Goal: Information Seeking & Learning: Learn about a topic

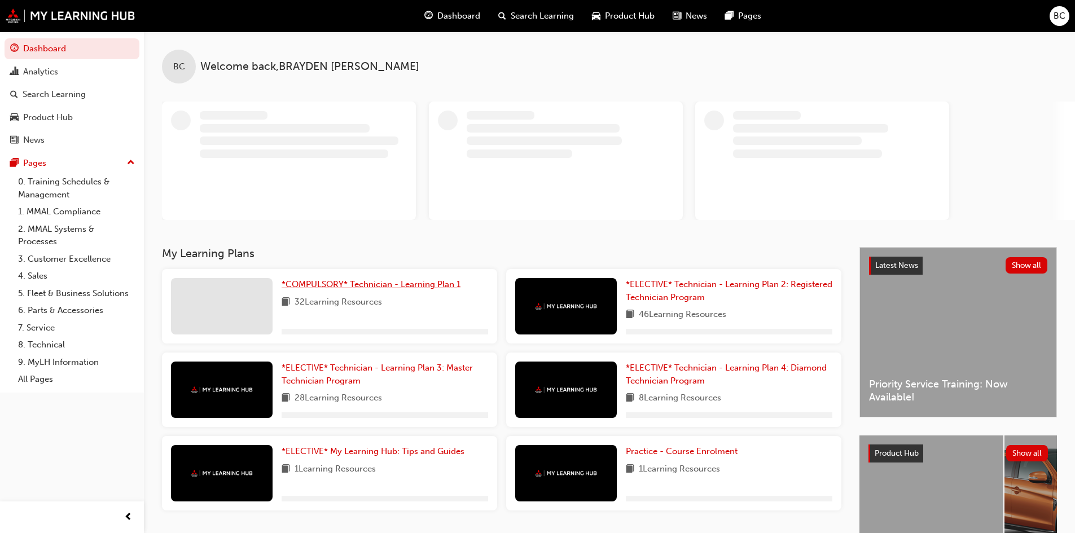
click at [360, 283] on span "*COMPULSORY* Technician - Learning Plan 1" at bounding box center [371, 284] width 179 height 10
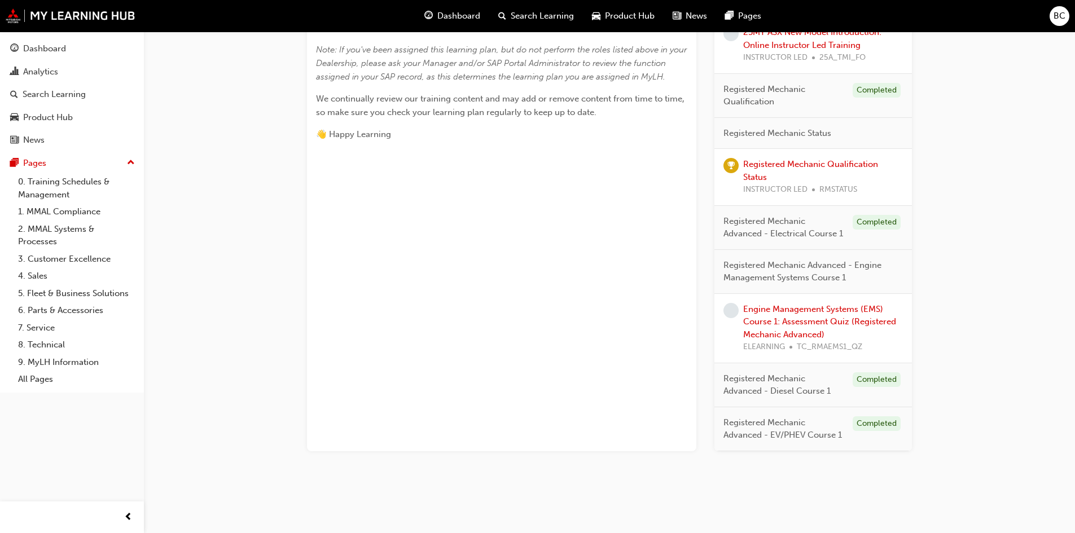
scroll to position [468, 0]
click at [802, 327] on div "Engine Management Systems (EMS) Course 1: Assessment Quiz (Registered Mechanic …" at bounding box center [823, 328] width 160 height 51
click at [797, 319] on link "Engine Management Systems (EMS) Course 1: Assessment Quiz (Registered Mechanic …" at bounding box center [819, 322] width 153 height 36
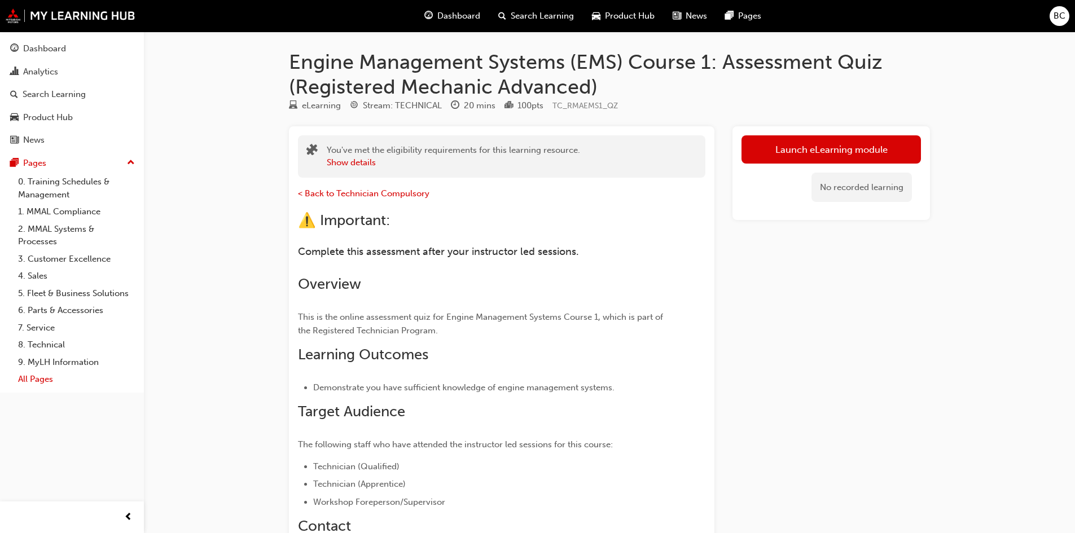
click at [47, 382] on link "All Pages" at bounding box center [77, 379] width 126 height 17
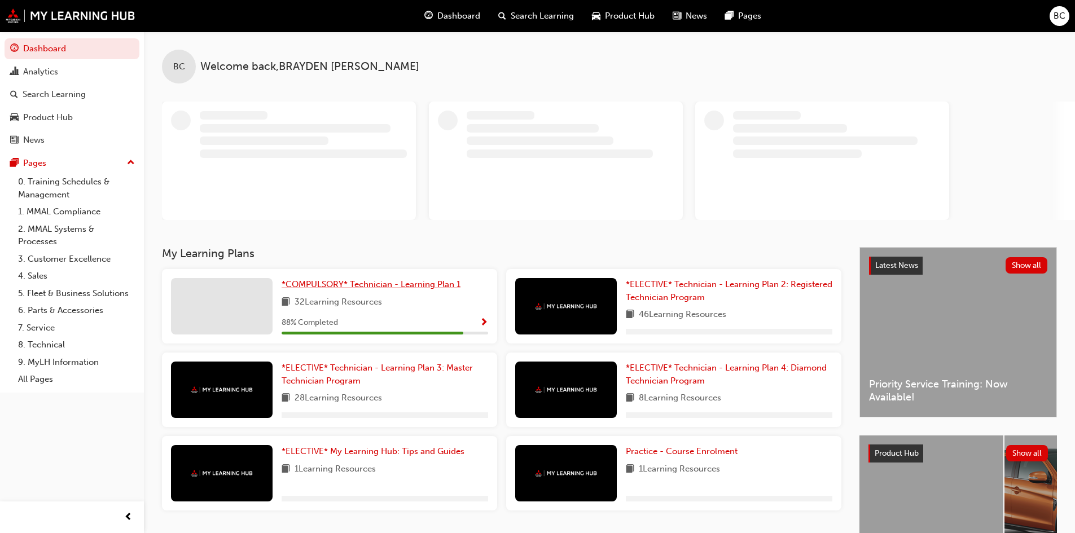
click at [332, 286] on span "*COMPULSORY* Technician - Learning Plan 1" at bounding box center [371, 284] width 179 height 10
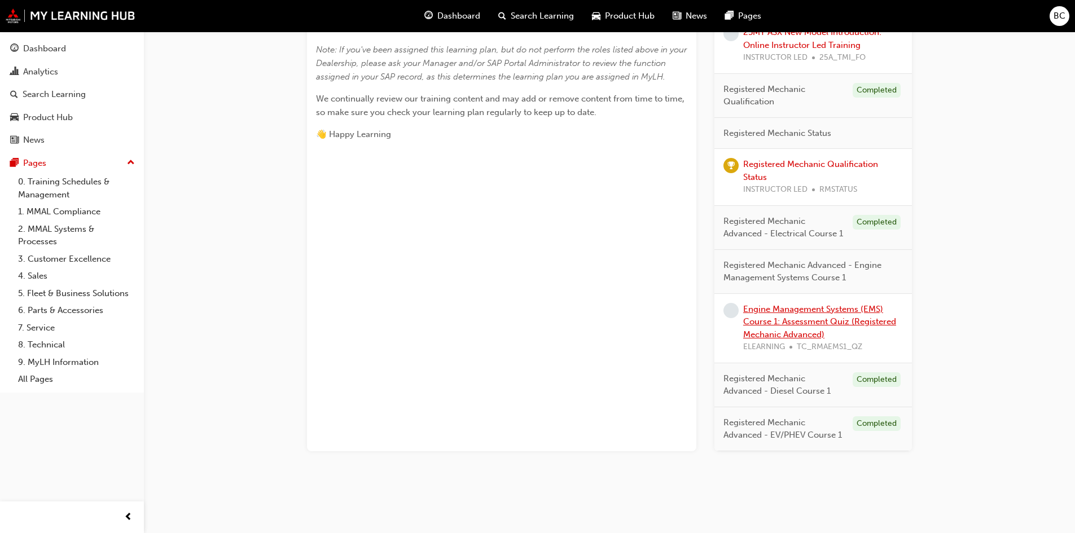
scroll to position [468, 0]
click at [793, 330] on link "Engine Management Systems (EMS) Course 1: Assessment Quiz (Registered Mechanic …" at bounding box center [819, 322] width 153 height 36
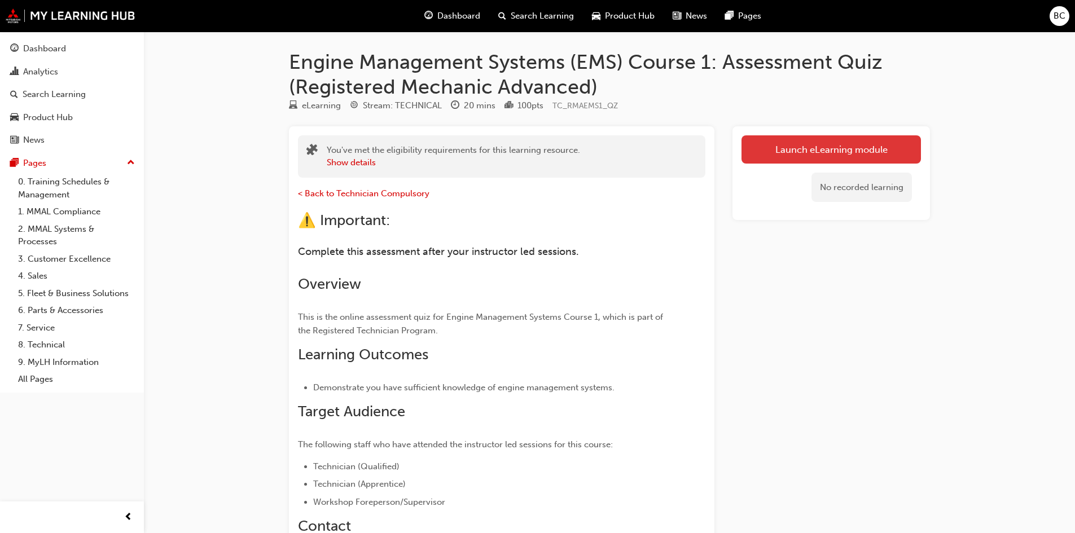
click at [830, 146] on link "Launch eLearning module" at bounding box center [831, 149] width 179 height 28
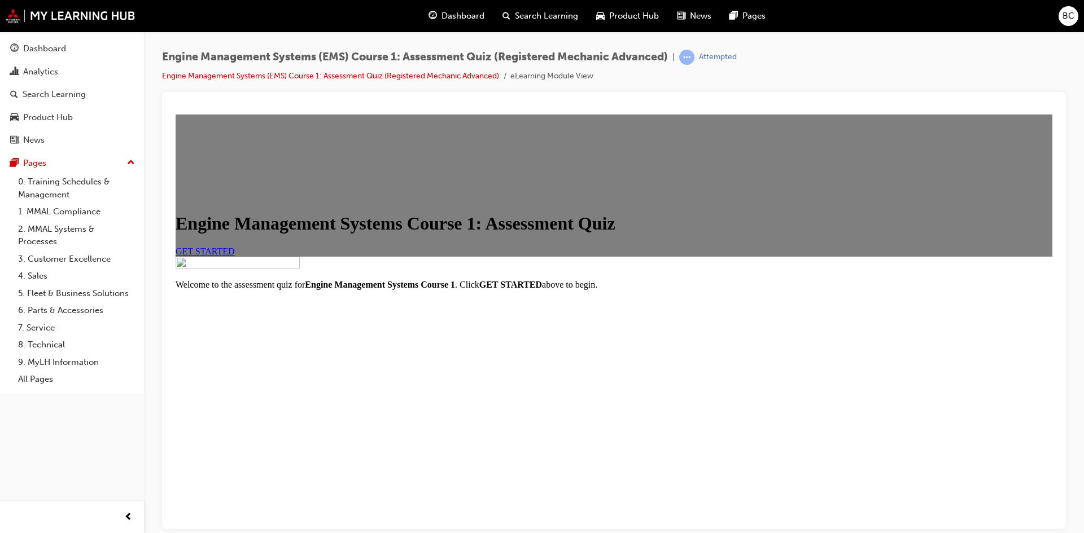
click at [235, 256] on link "GET STARTED" at bounding box center [205, 251] width 59 height 10
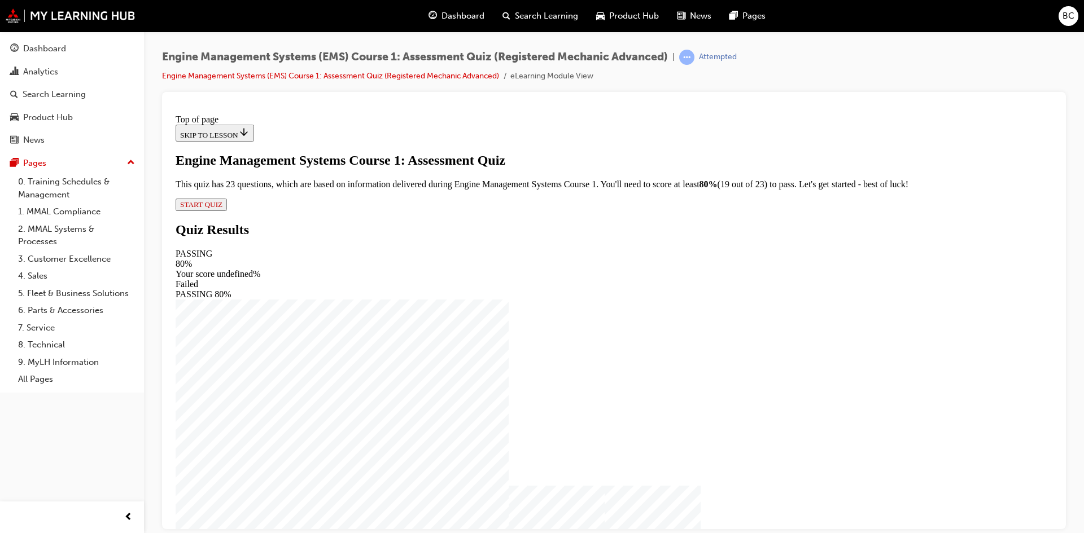
click at [222, 208] on span "START QUIZ" at bounding box center [201, 204] width 42 height 8
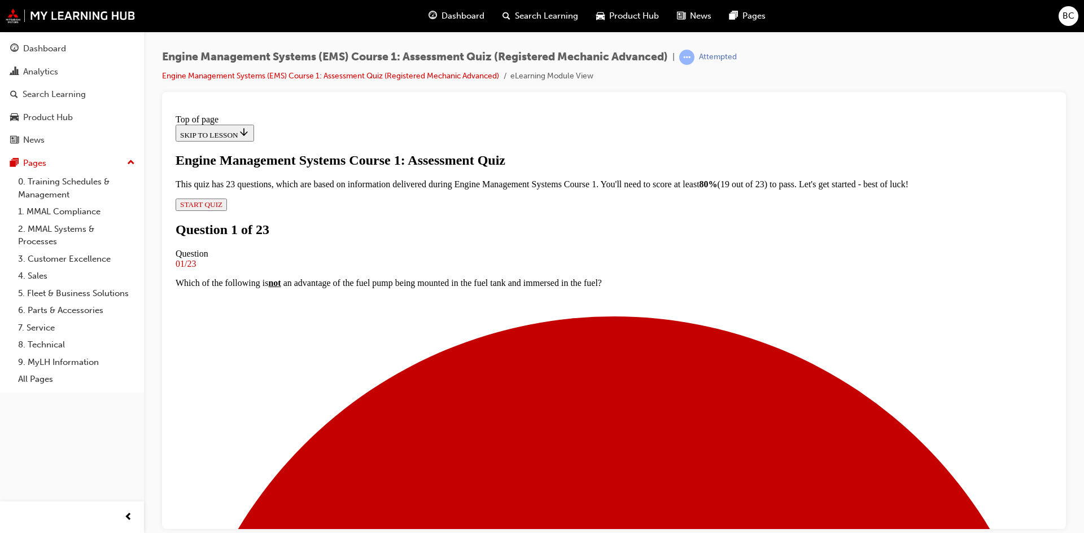
scroll to position [98, 0]
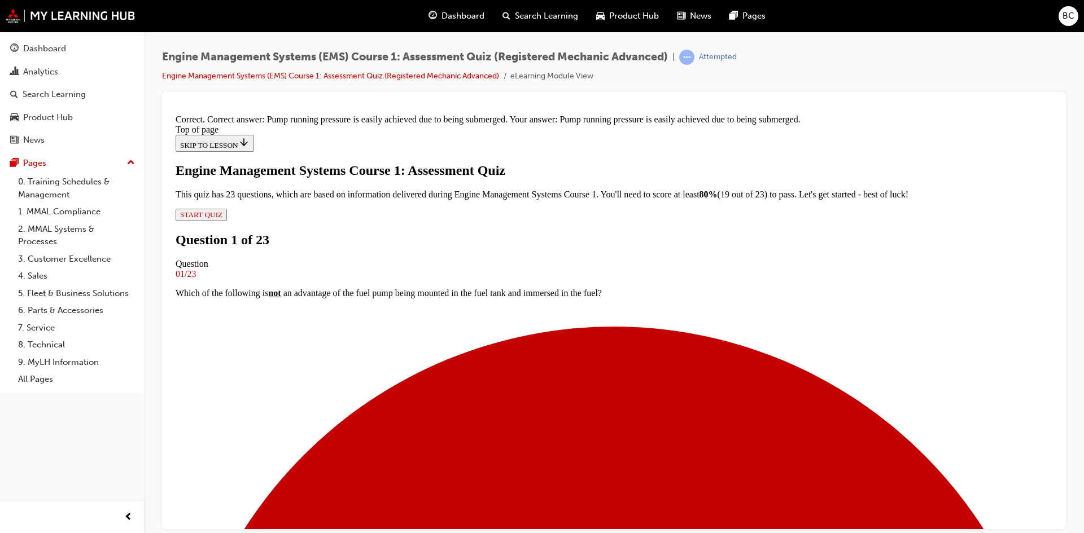
scroll to position [133, 0]
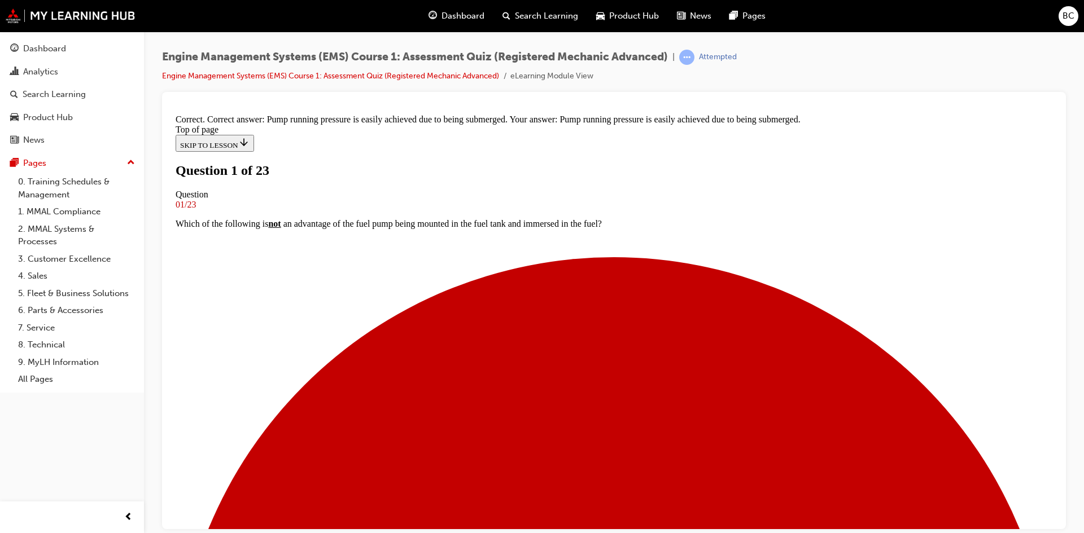
scroll to position [2, 0]
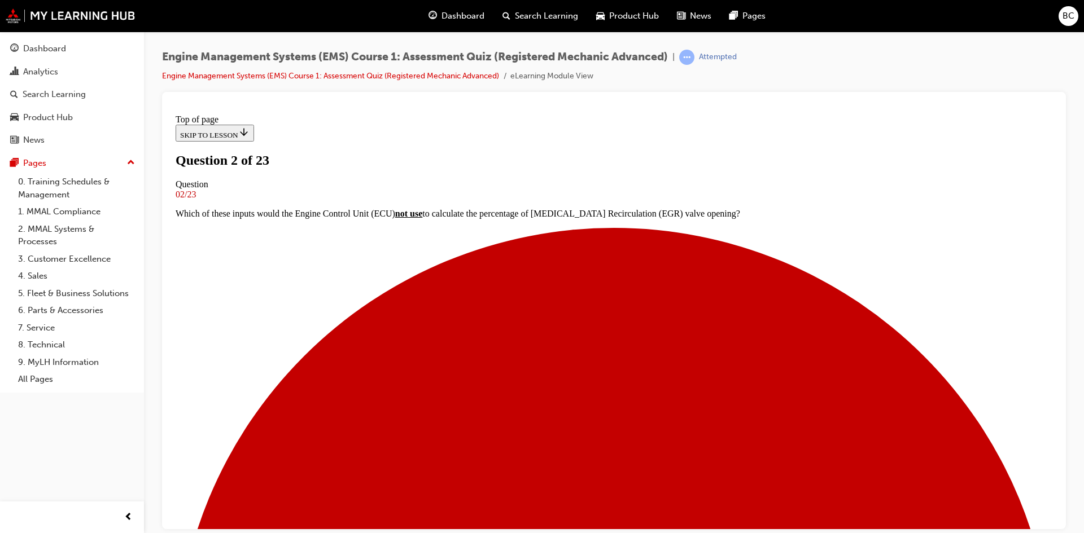
scroll to position [58, 0]
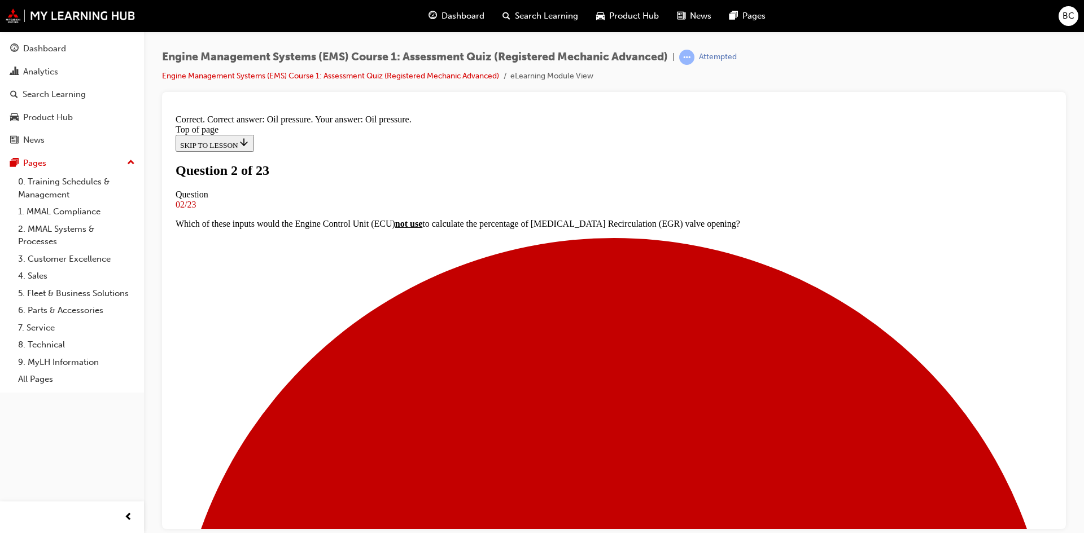
scroll to position [133, 0]
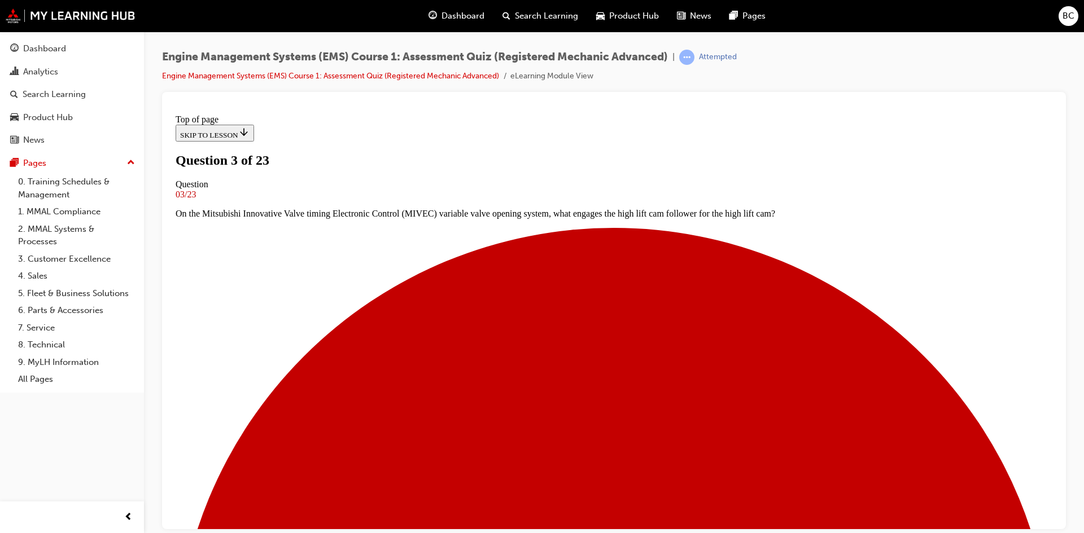
scroll to position [58, 0]
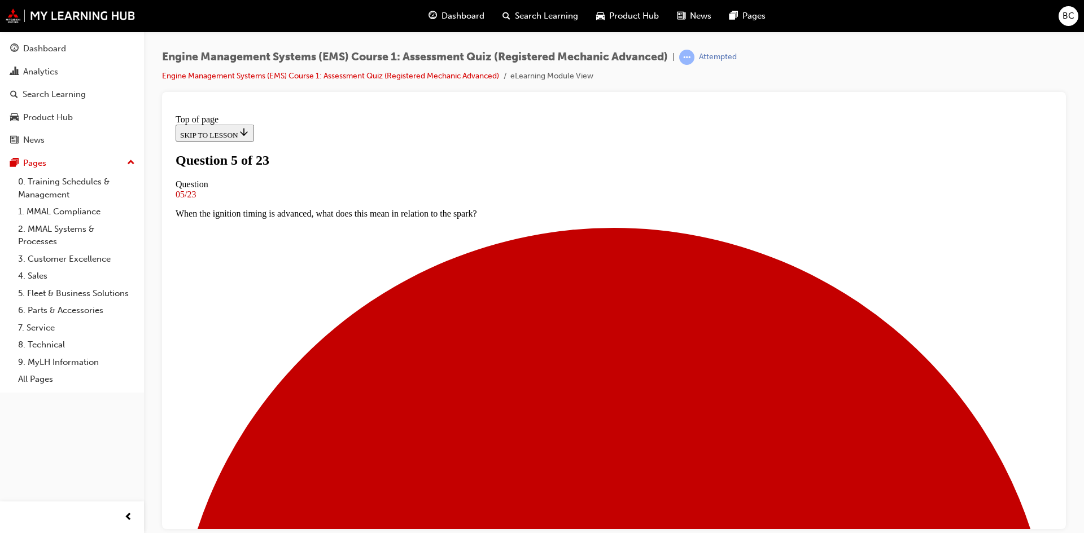
scroll to position [58, 0]
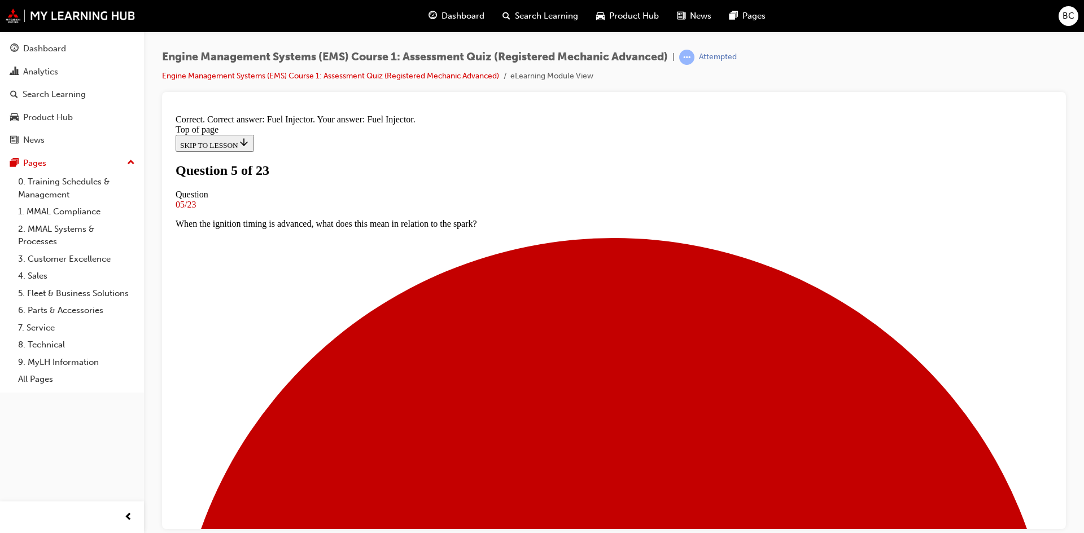
scroll to position [198, 0]
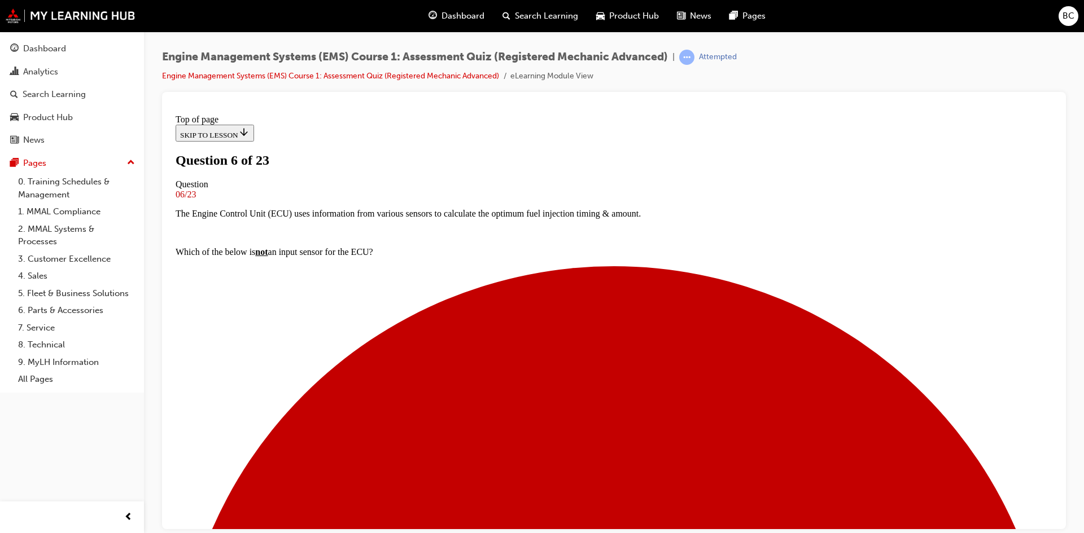
scroll to position [58, 0]
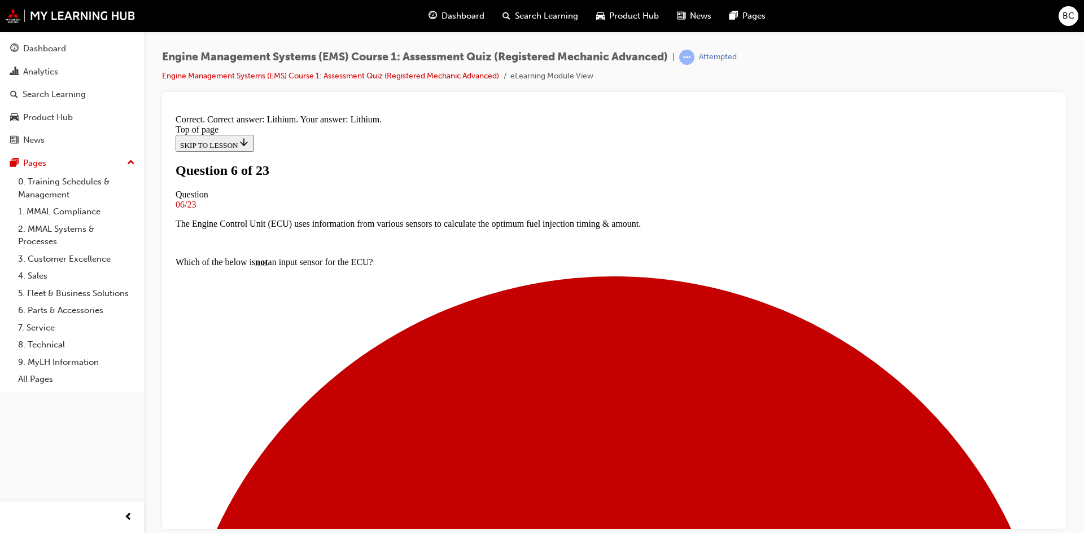
scroll to position [140, 0]
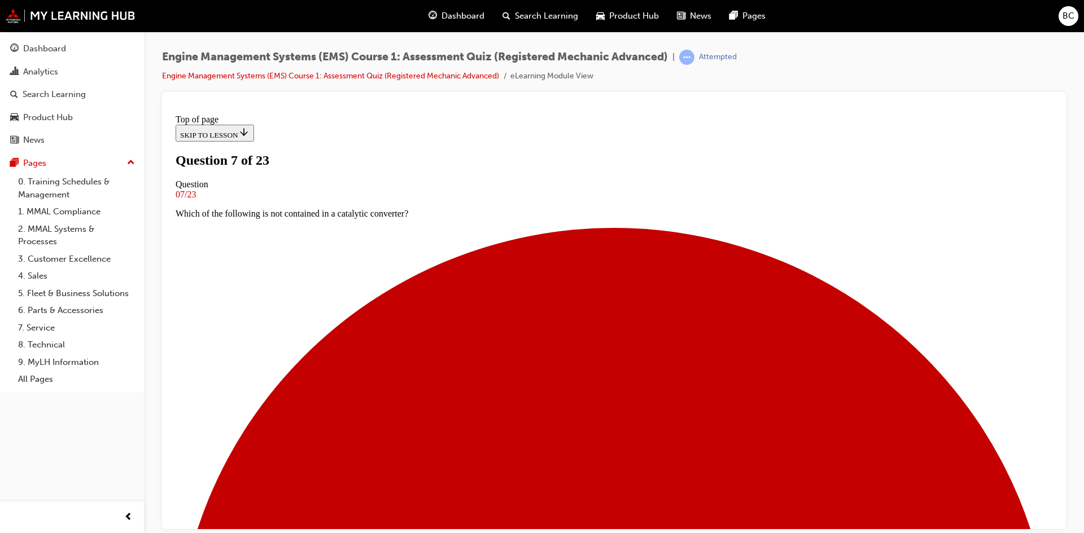
scroll to position [115, 0]
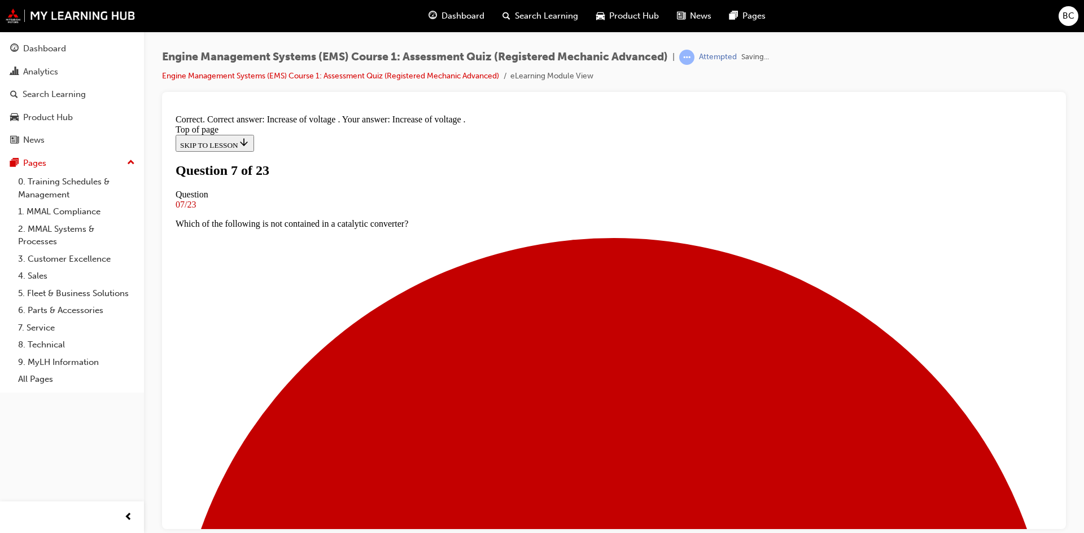
scroll to position [217, 0]
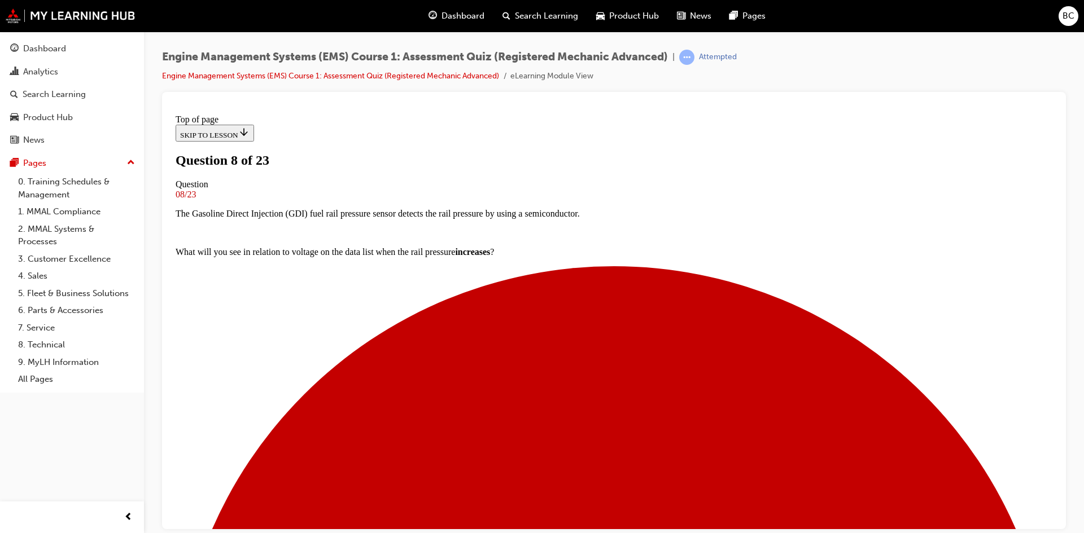
scroll to position [58, 0]
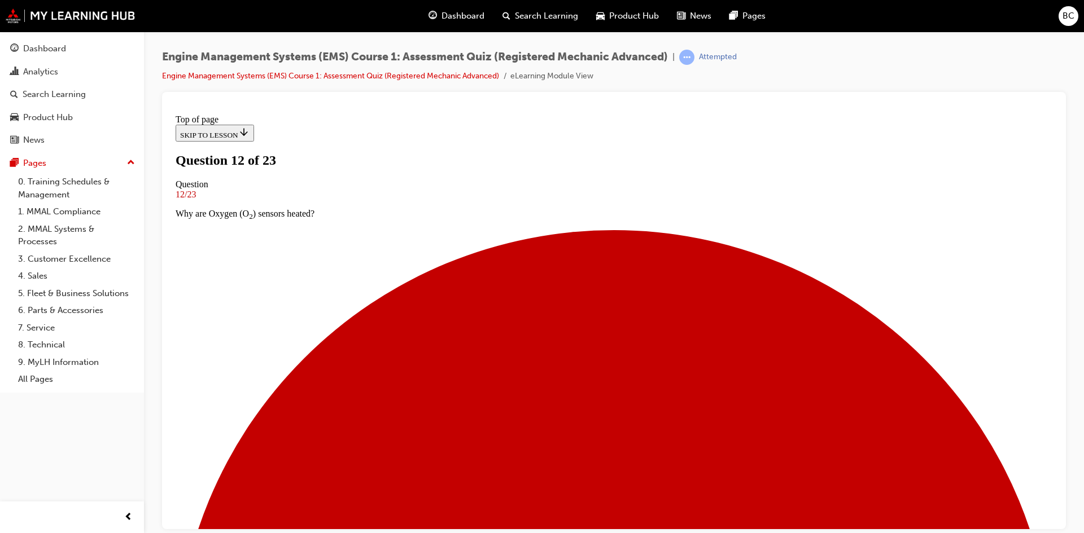
scroll to position [58, 0]
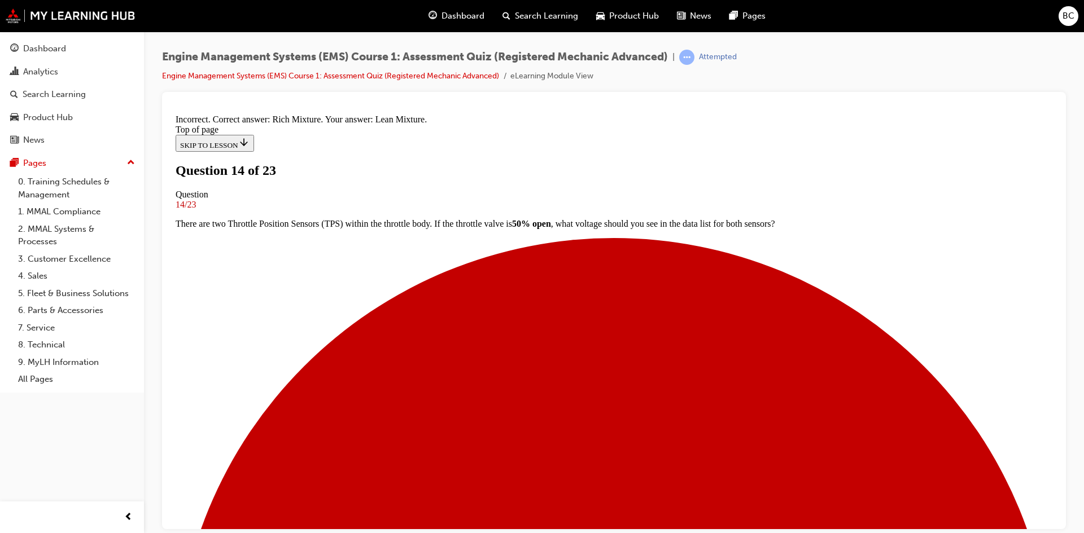
scroll to position [96, 0]
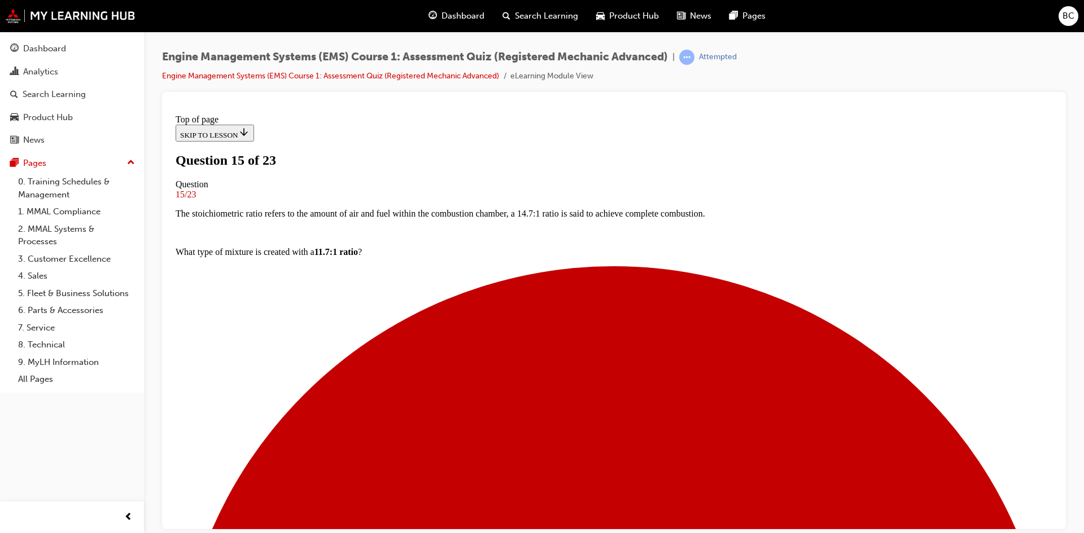
scroll to position [58, 0]
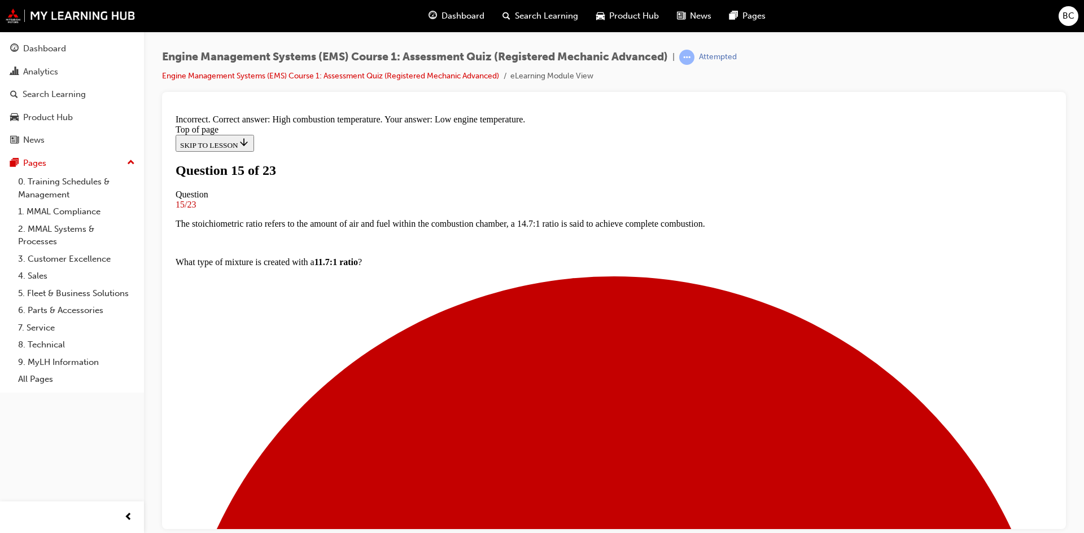
scroll to position [140, 0]
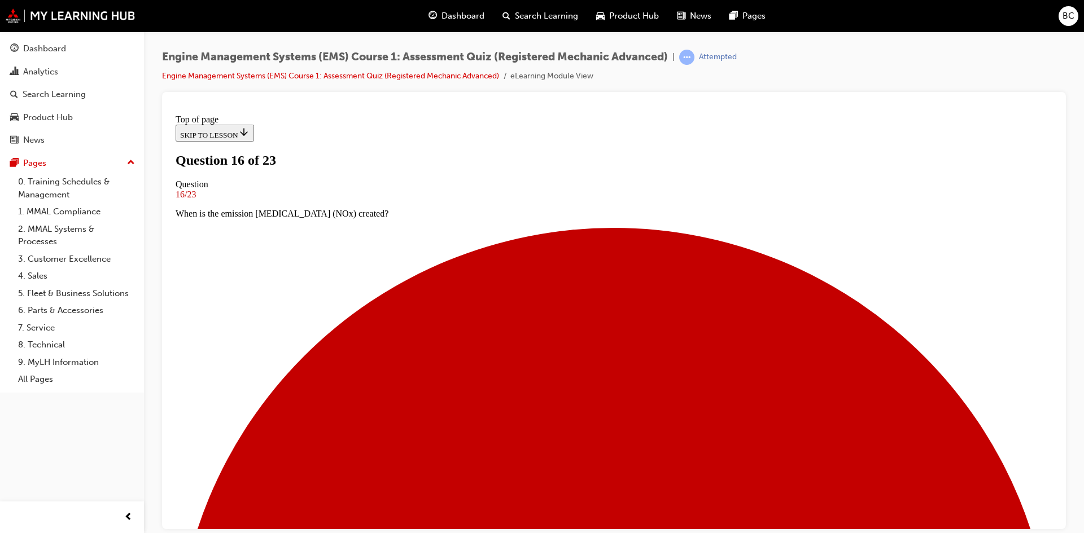
scroll to position [58, 0]
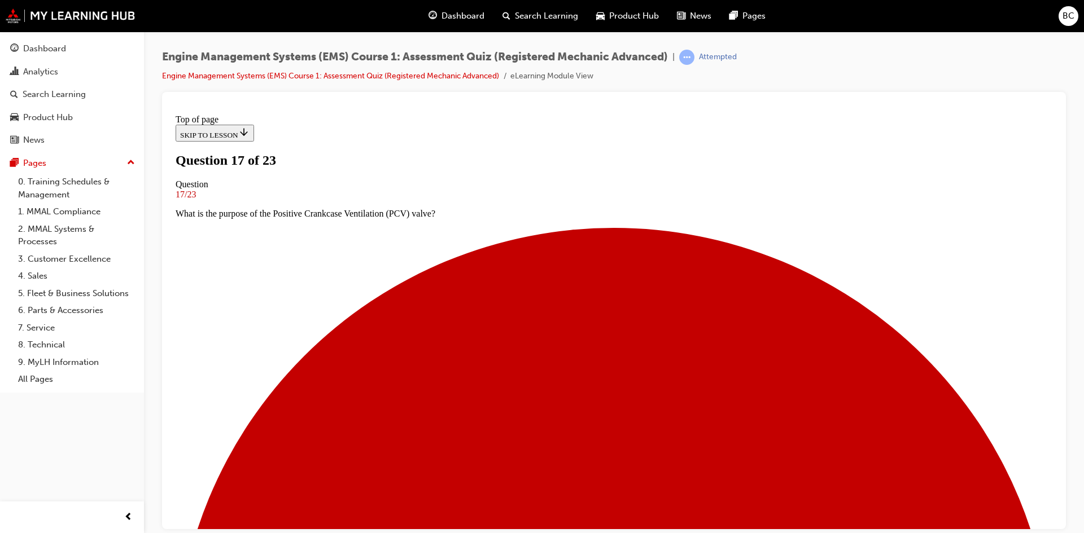
scroll to position [2, 0]
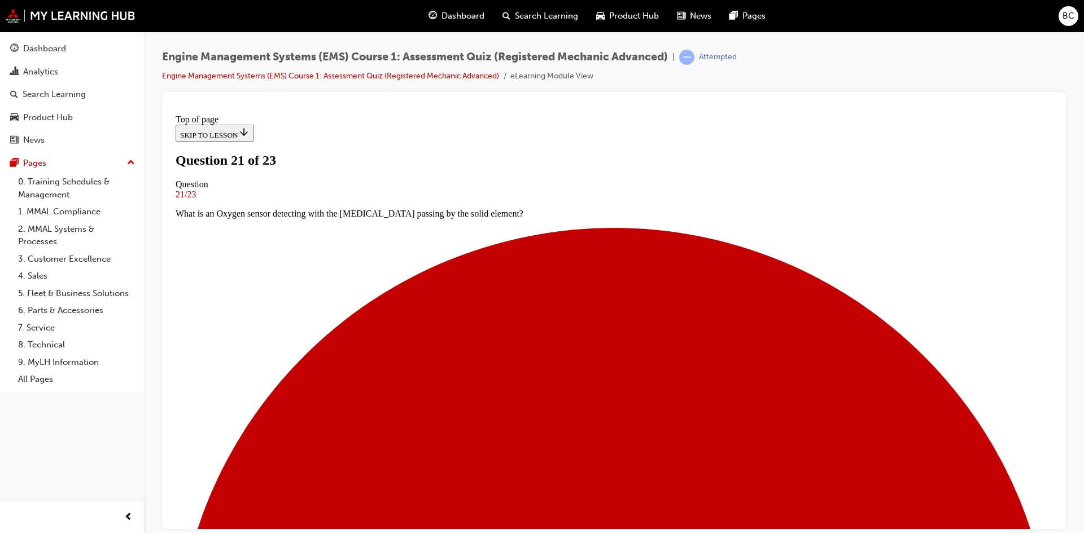
scroll to position [2, 0]
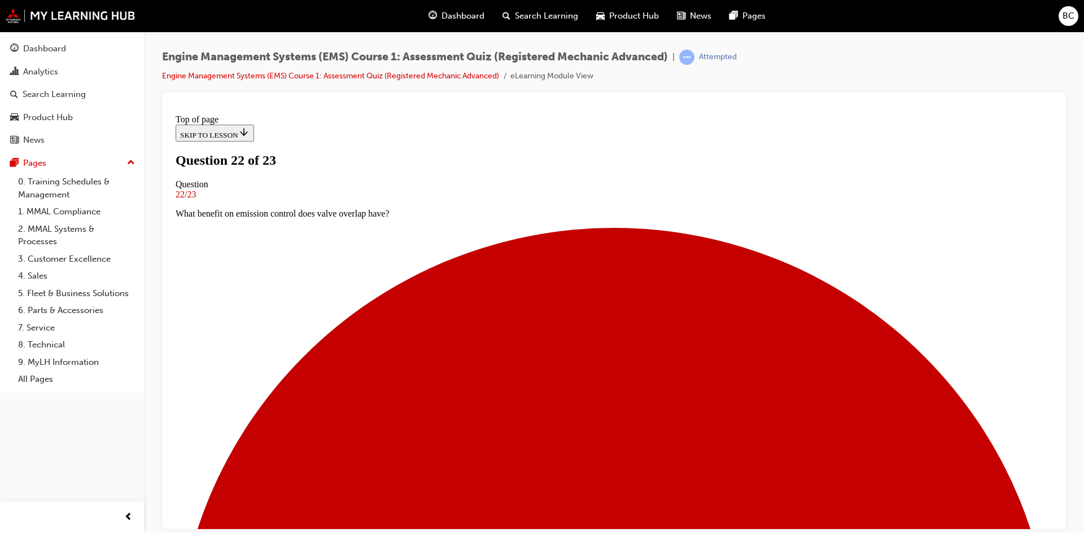
scroll to position [58, 0]
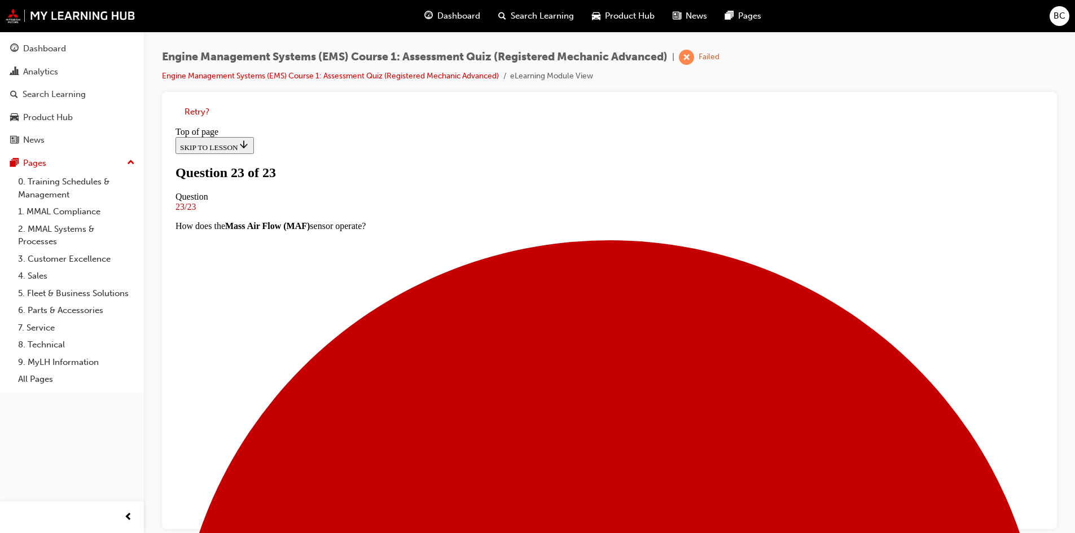
scroll to position [122, 0]
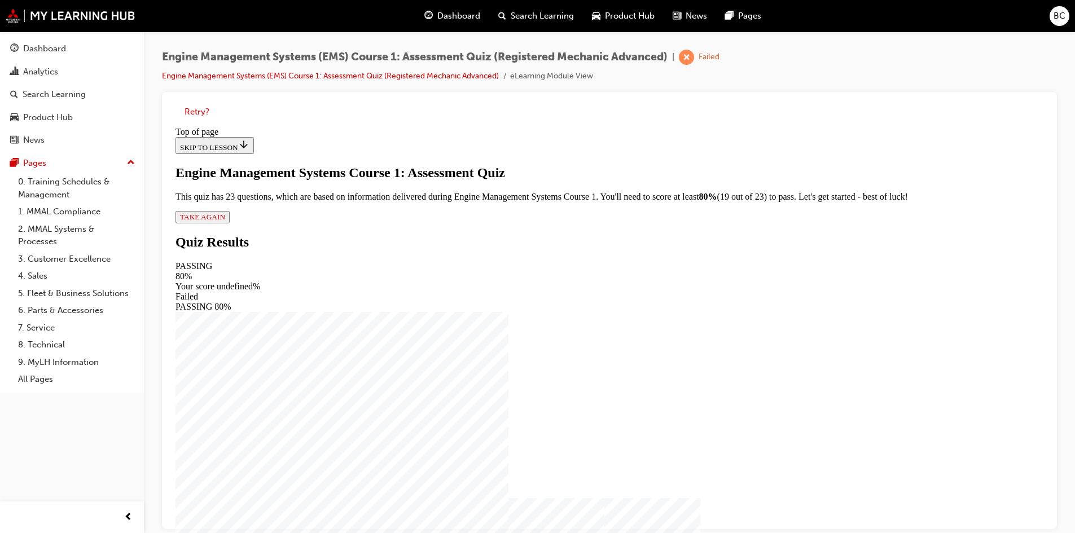
click at [450, 224] on div "Engine Management Systems Course 1: Assessment Quiz This quiz has 23 questions,…" at bounding box center [610, 194] width 868 height 58
click at [225, 221] on span "TAKE AGAIN" at bounding box center [202, 217] width 45 height 8
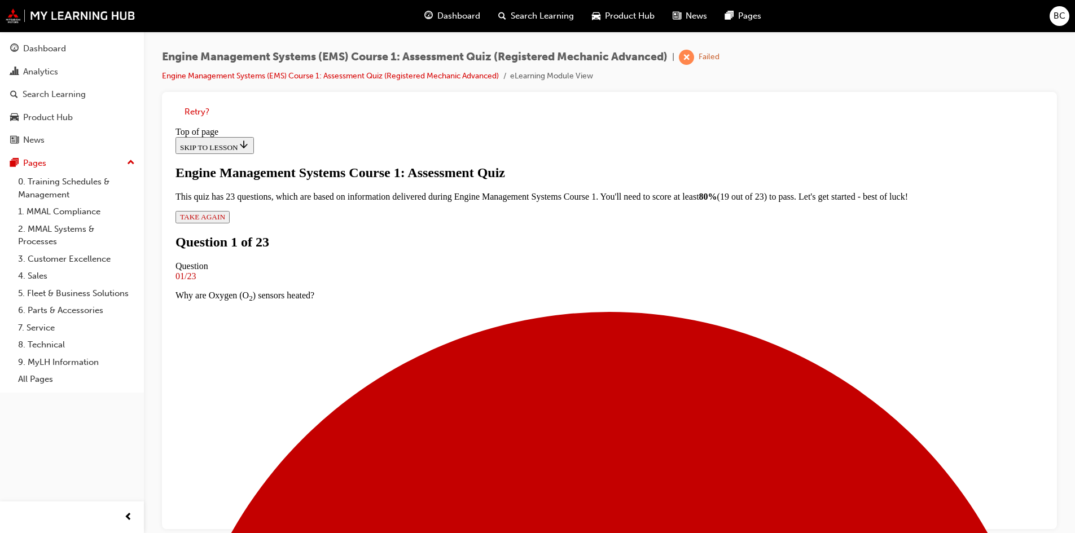
scroll to position [58, 0]
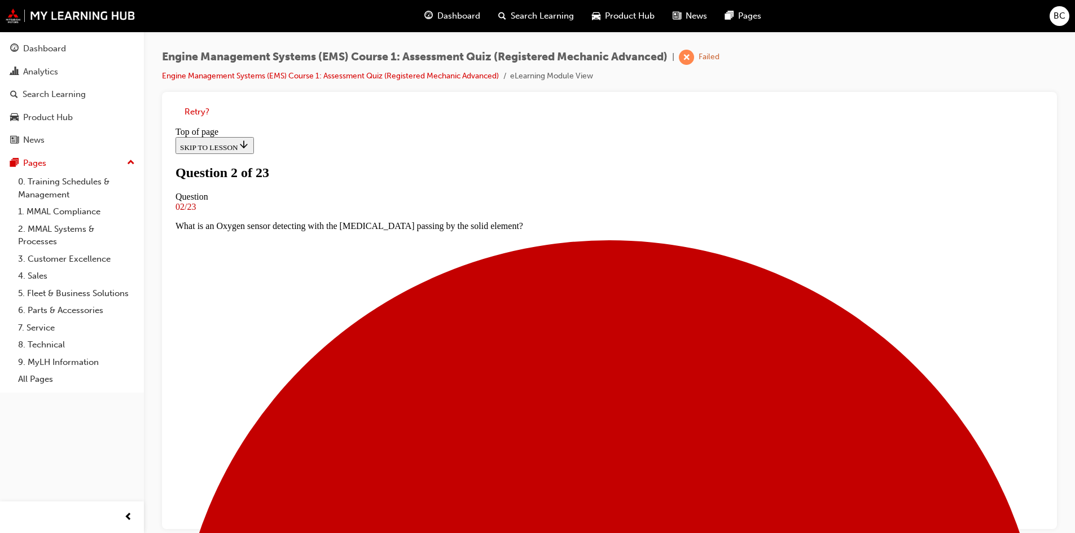
scroll to position [115, 0]
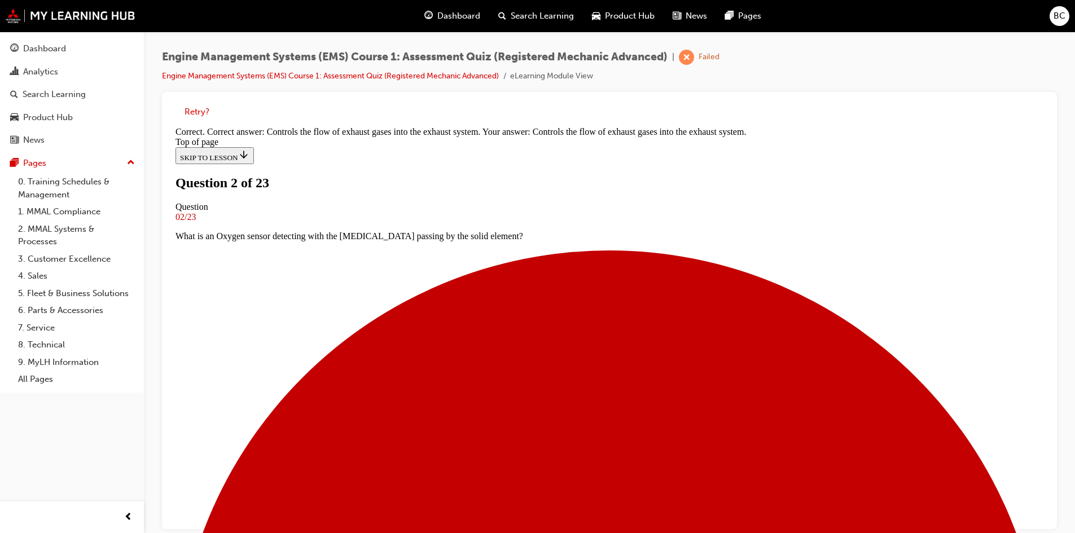
scroll to position [170, 0]
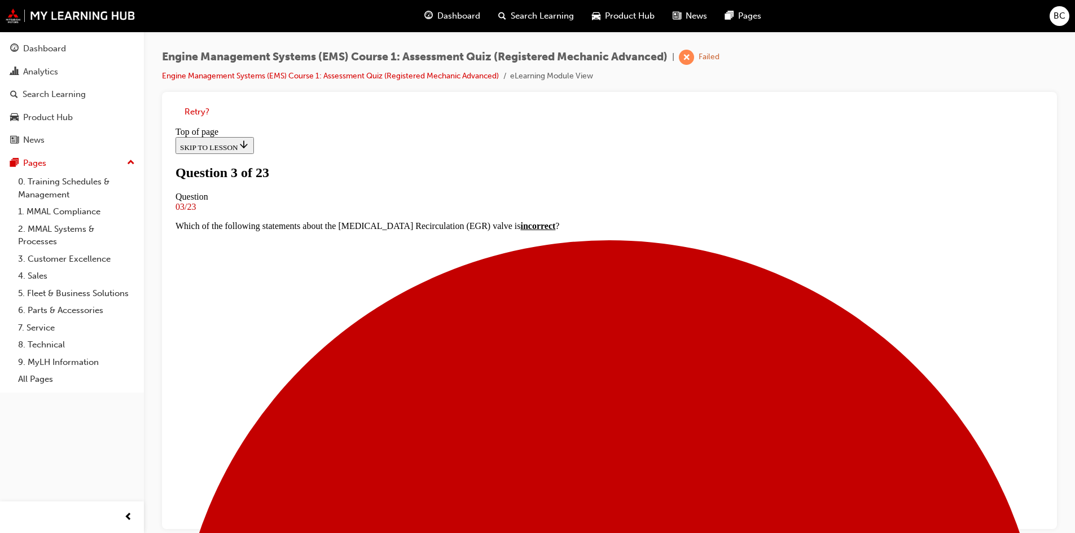
scroll to position [58, 0]
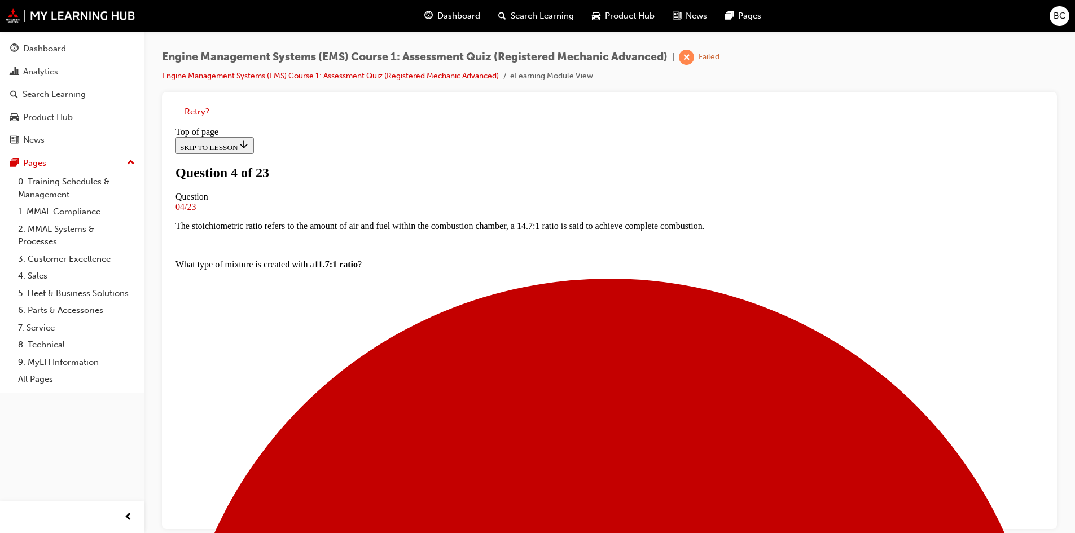
scroll to position [2, 0]
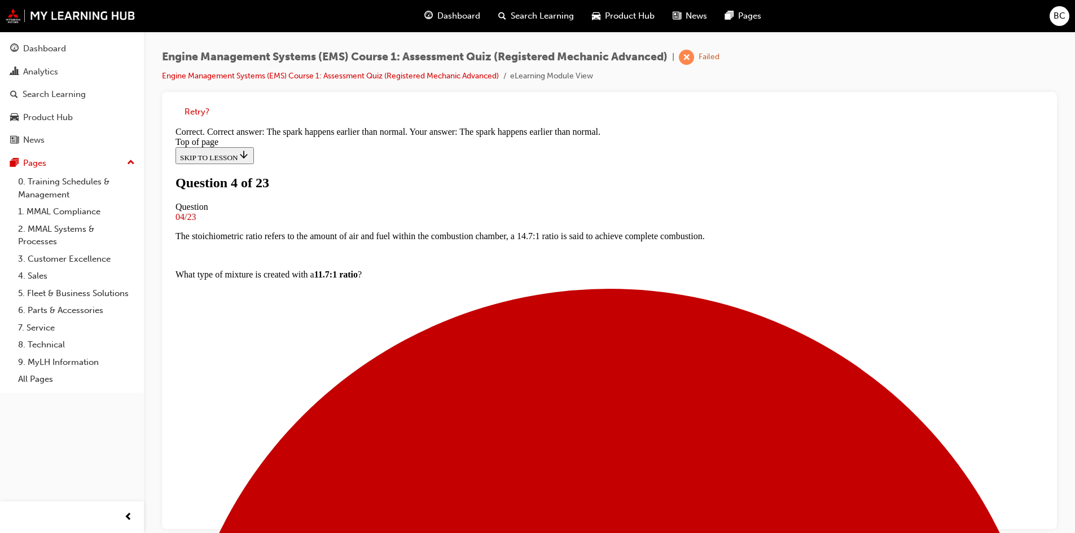
scroll to position [125, 0]
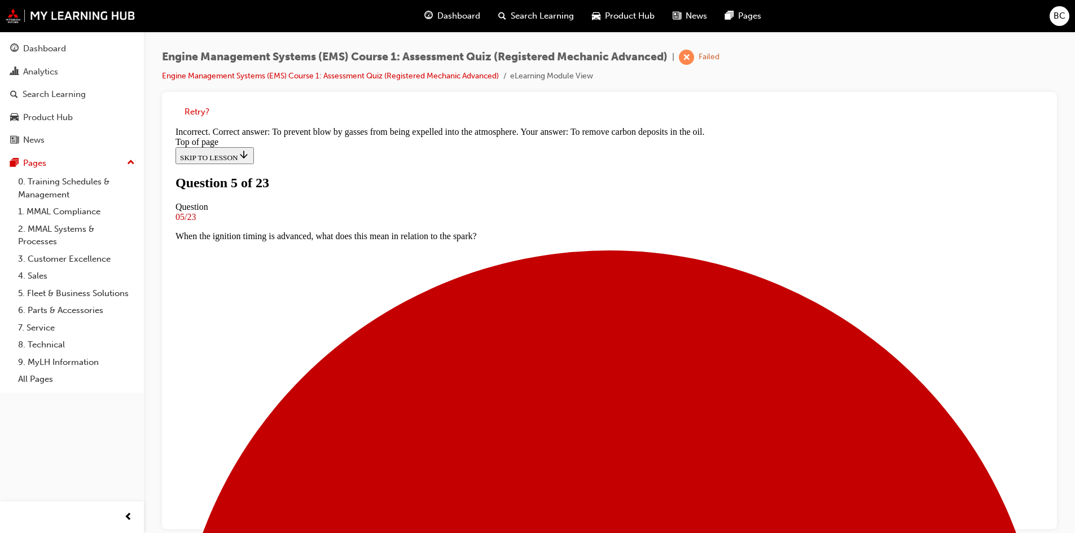
scroll to position [151, 0]
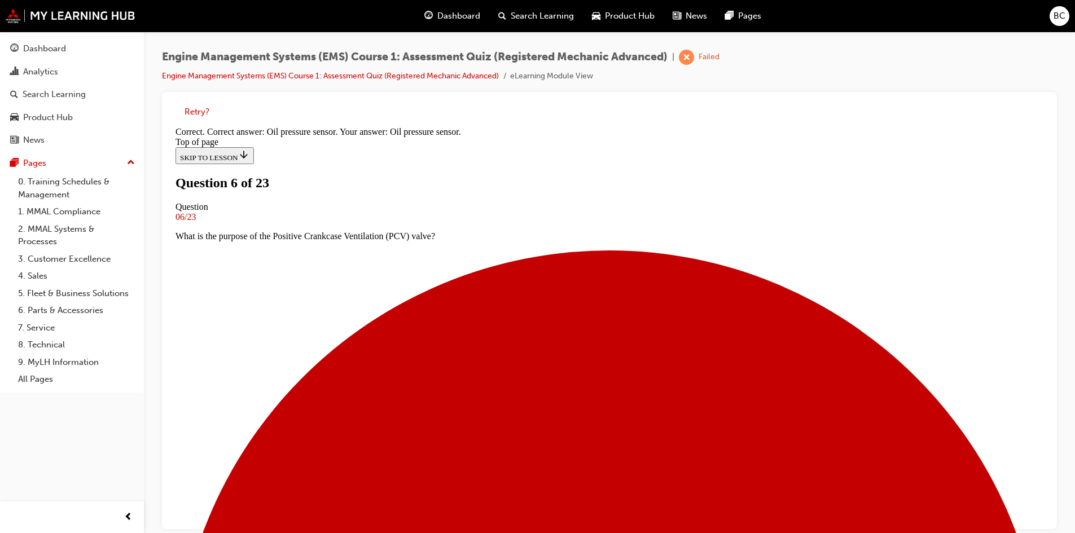
scroll to position [159, 0]
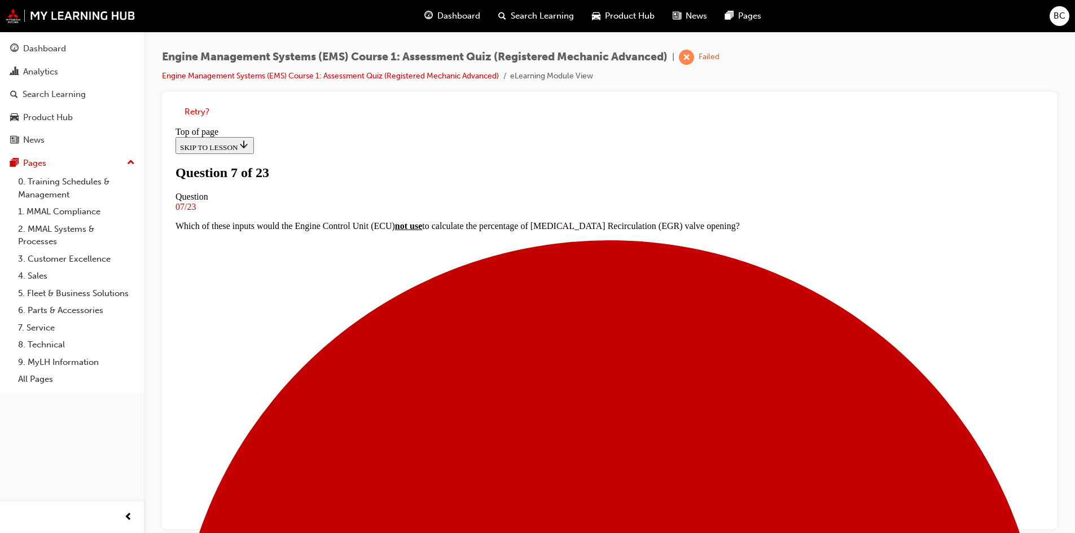
scroll to position [2, 0]
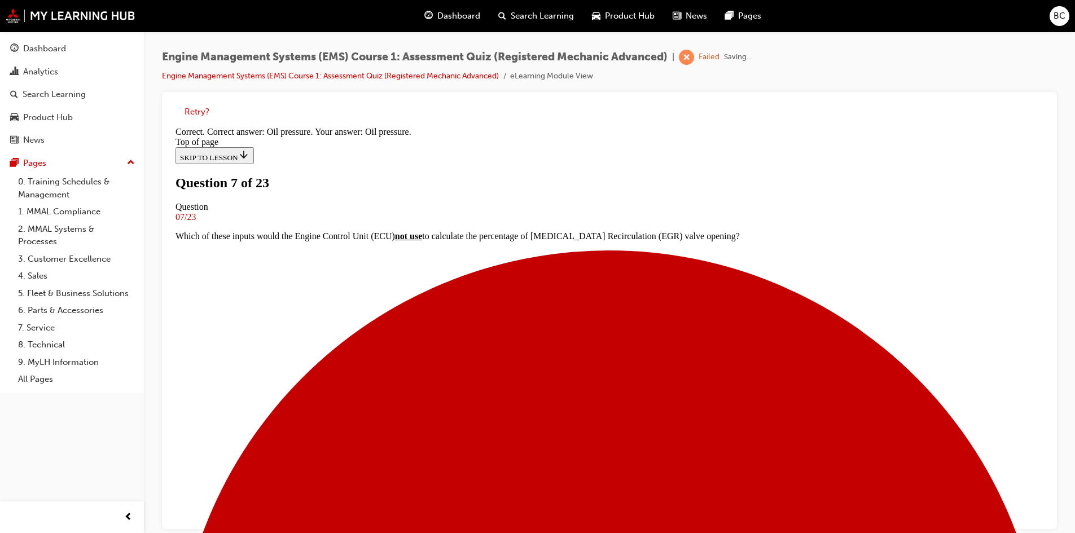
scroll to position [133, 0]
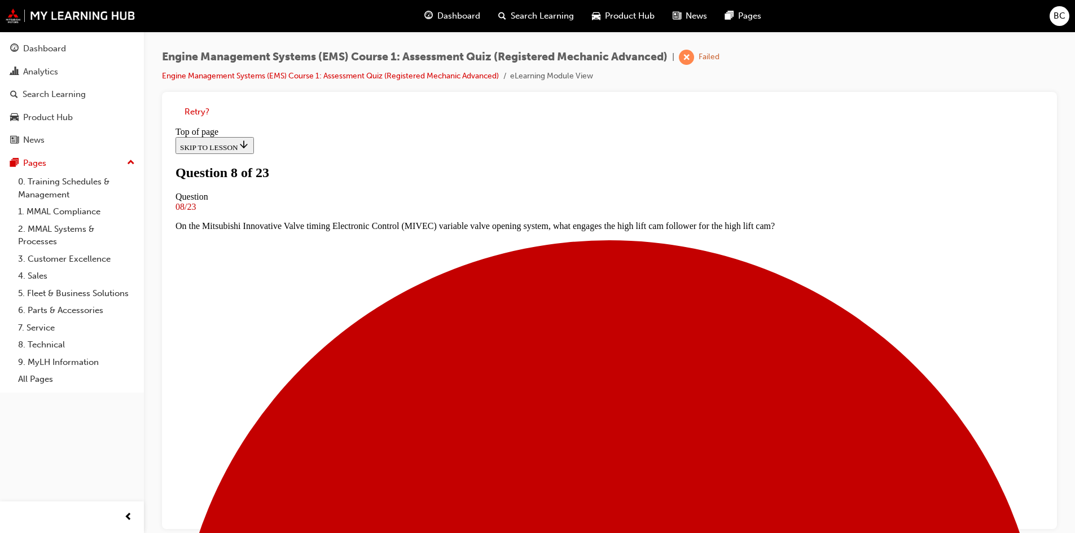
scroll to position [58, 0]
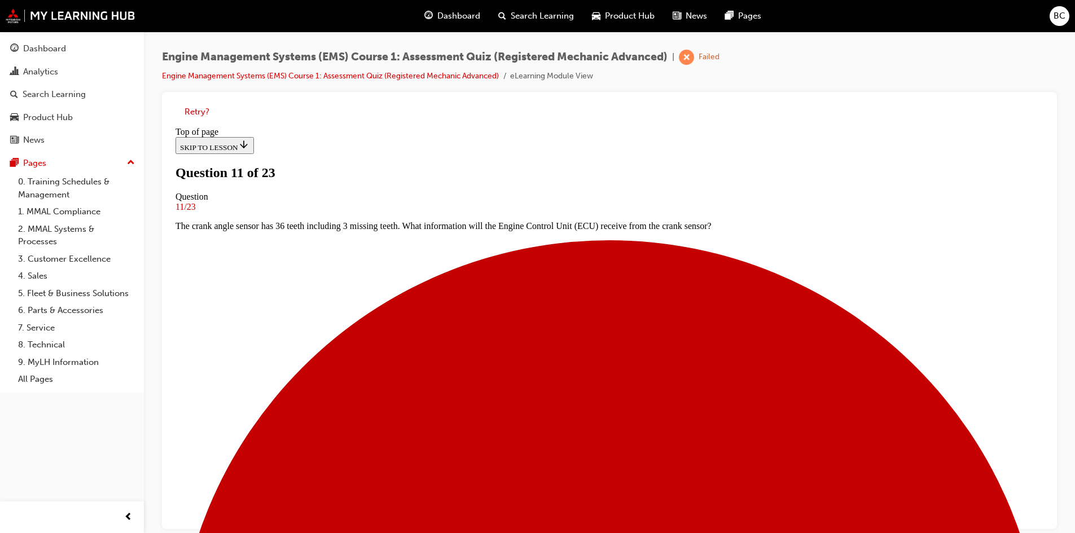
scroll to position [58, 0]
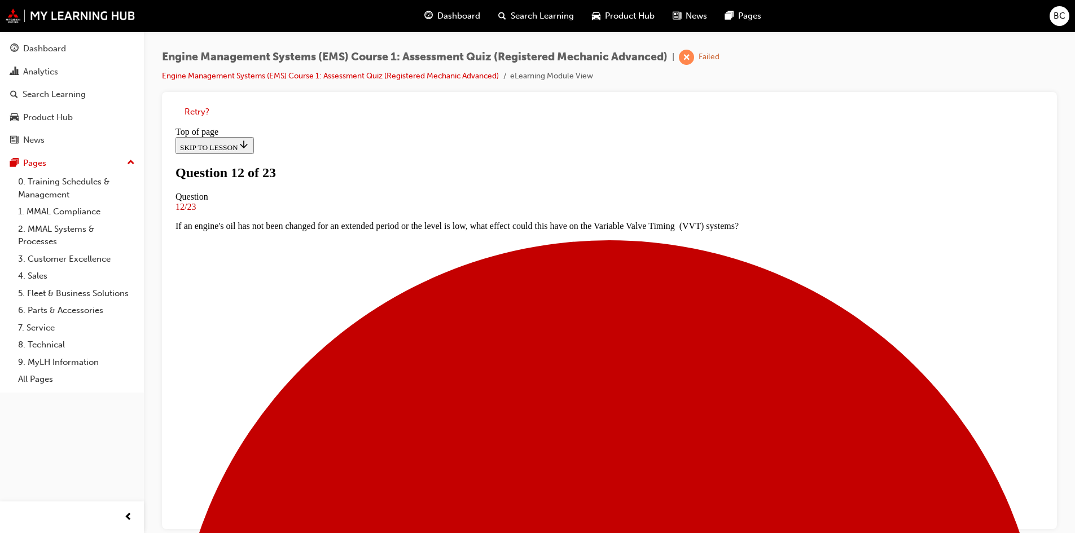
scroll to position [115, 0]
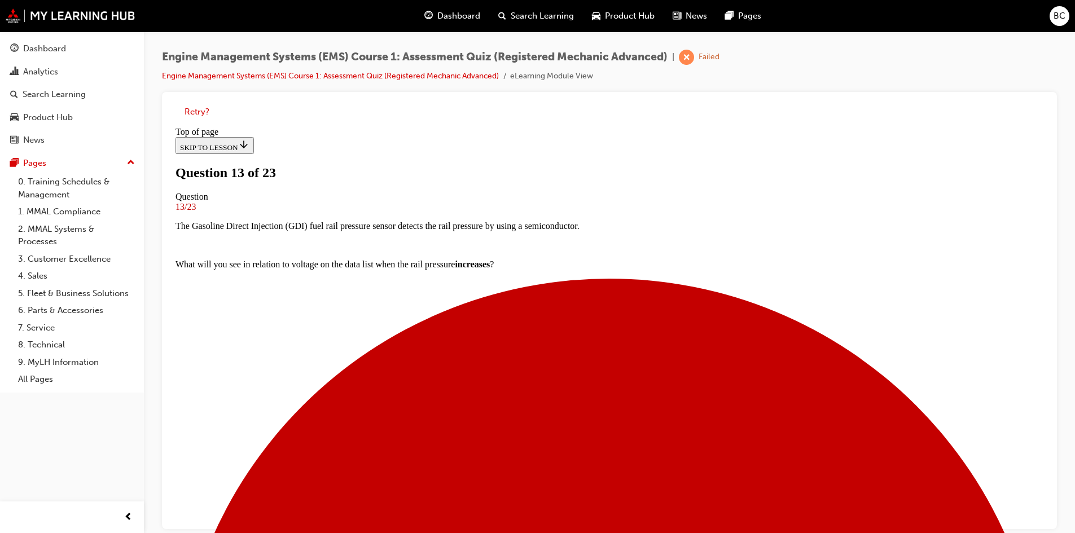
scroll to position [58, 0]
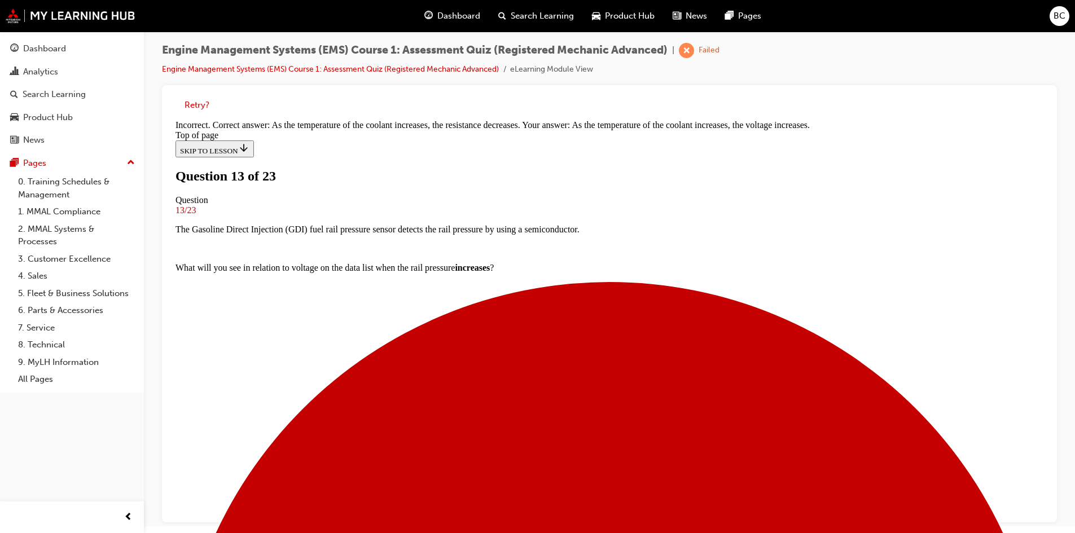
scroll to position [8, 0]
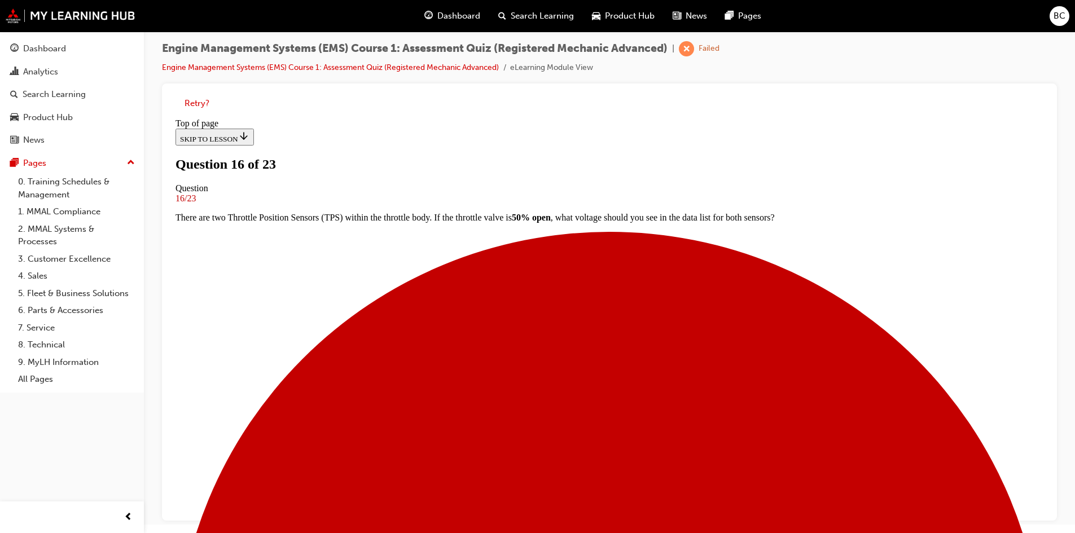
scroll to position [58, 0]
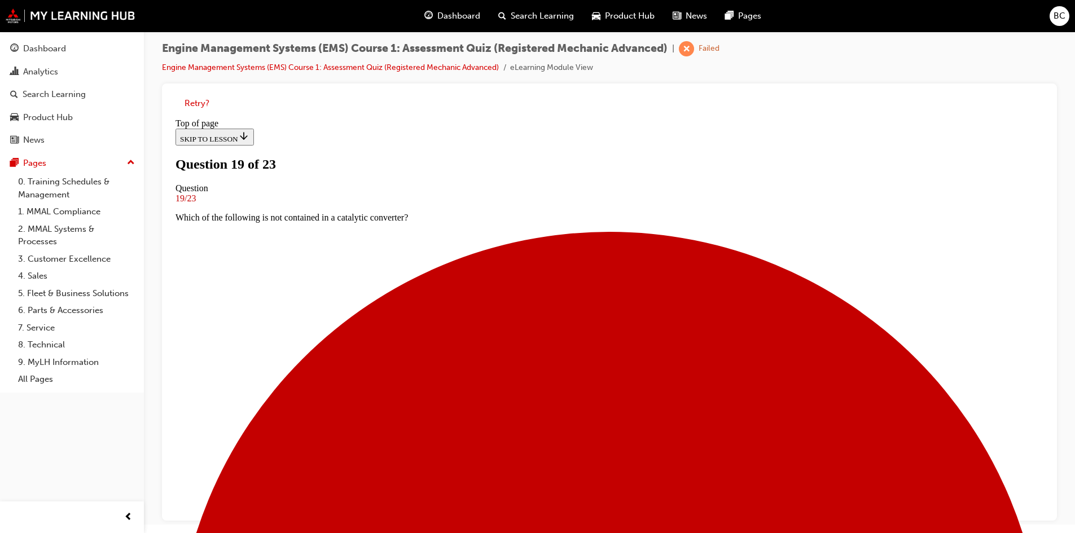
scroll to position [101, 0]
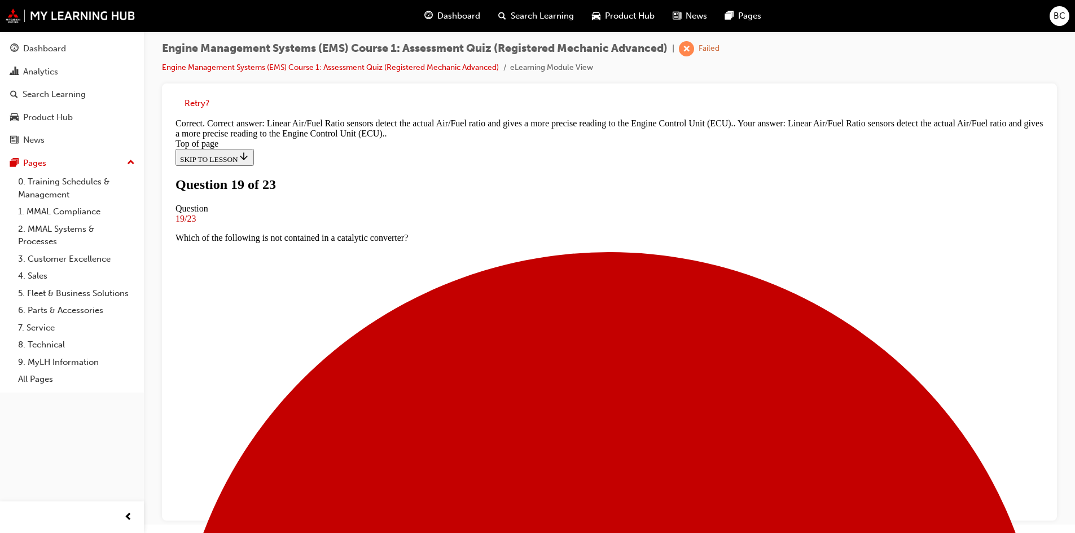
scroll to position [137, 0]
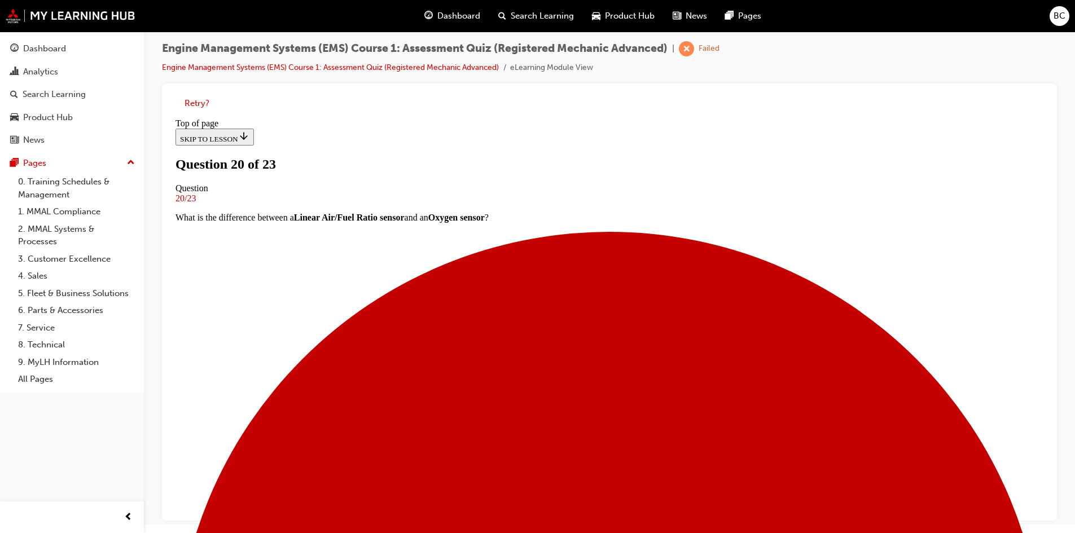
scroll to position [58, 0]
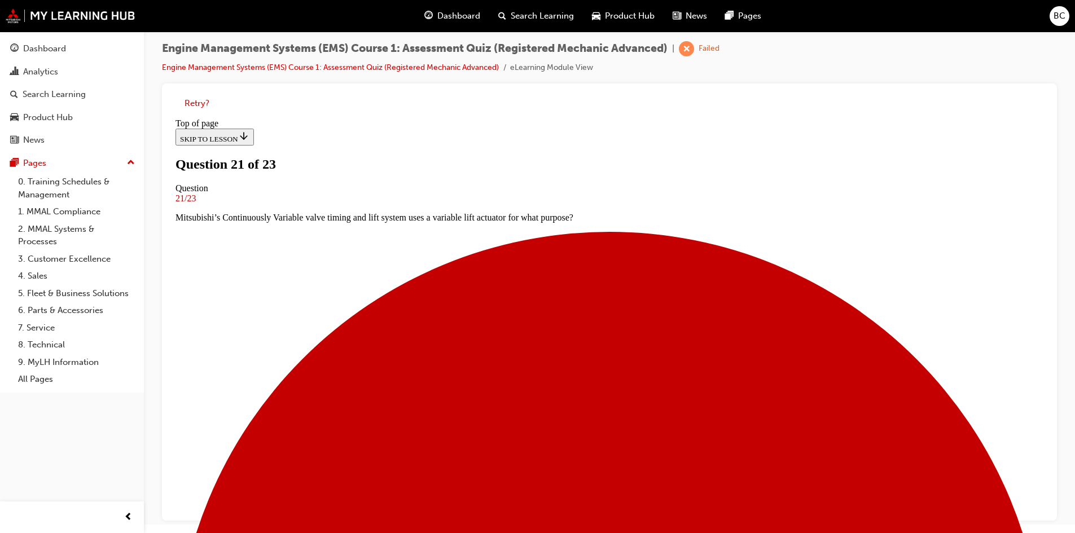
scroll to position [2, 0]
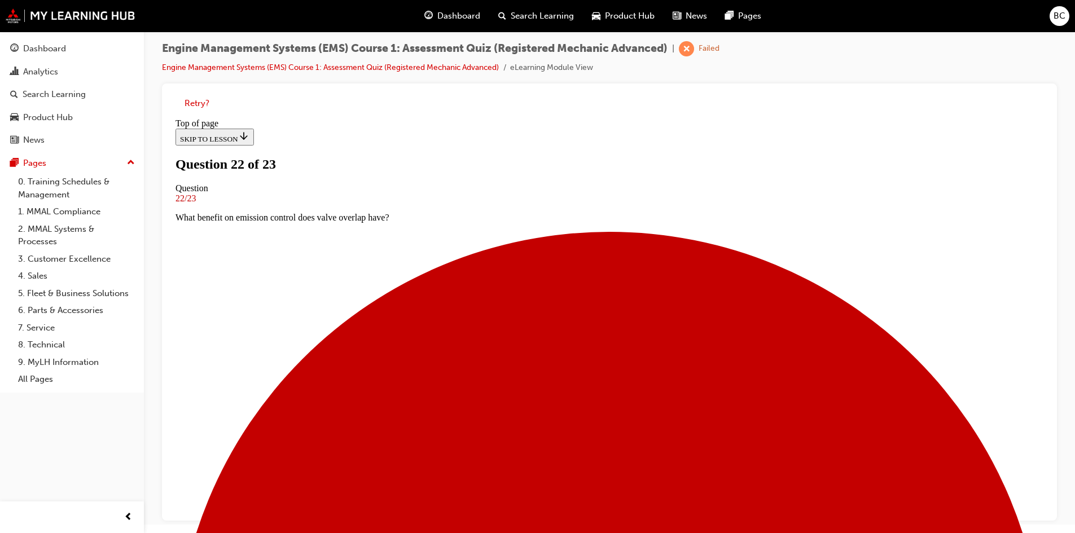
scroll to position [58, 0]
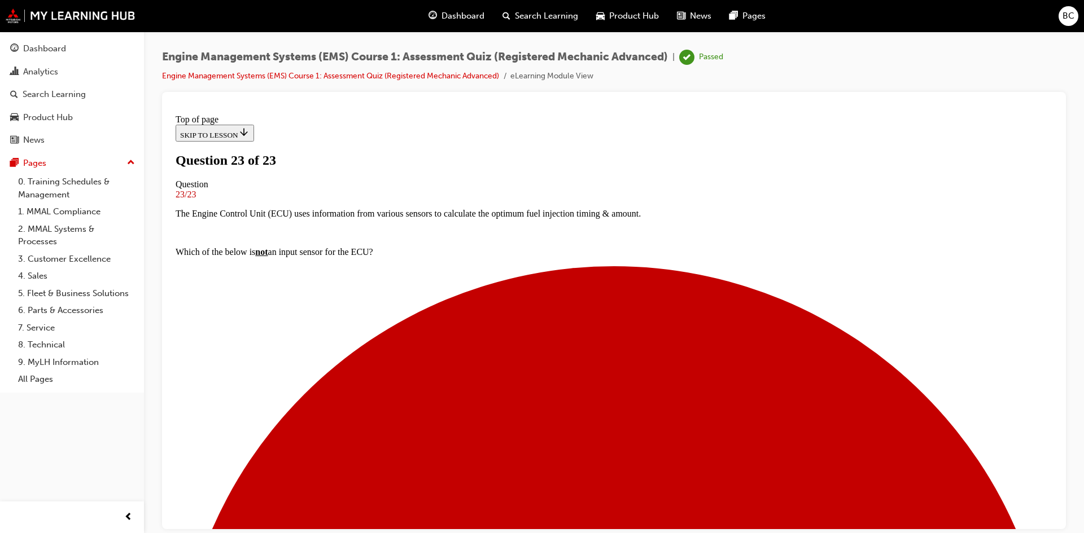
scroll to position [156, 0]
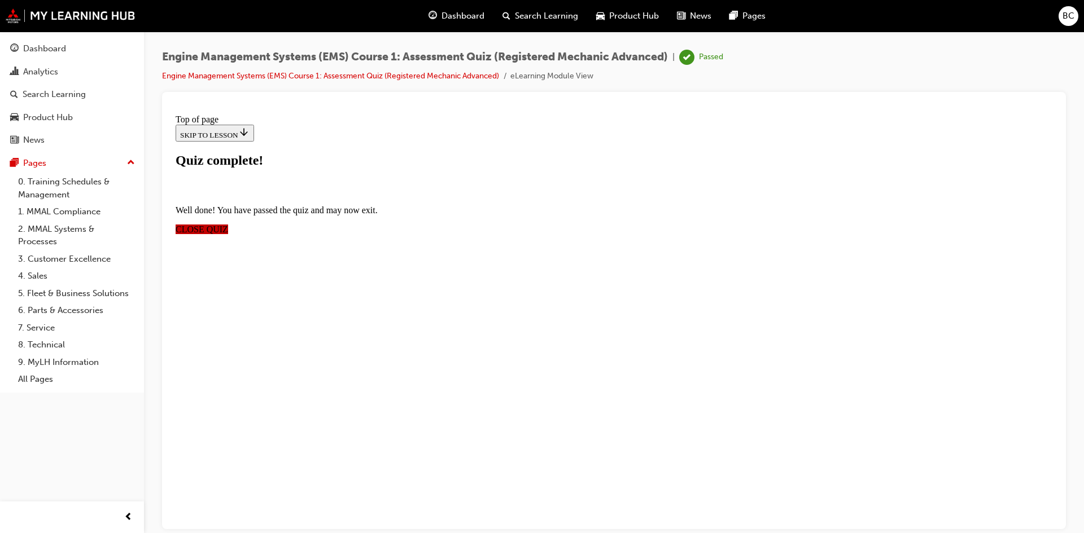
click at [228, 224] on span "CLOSE QUIZ" at bounding box center [202, 229] width 52 height 10
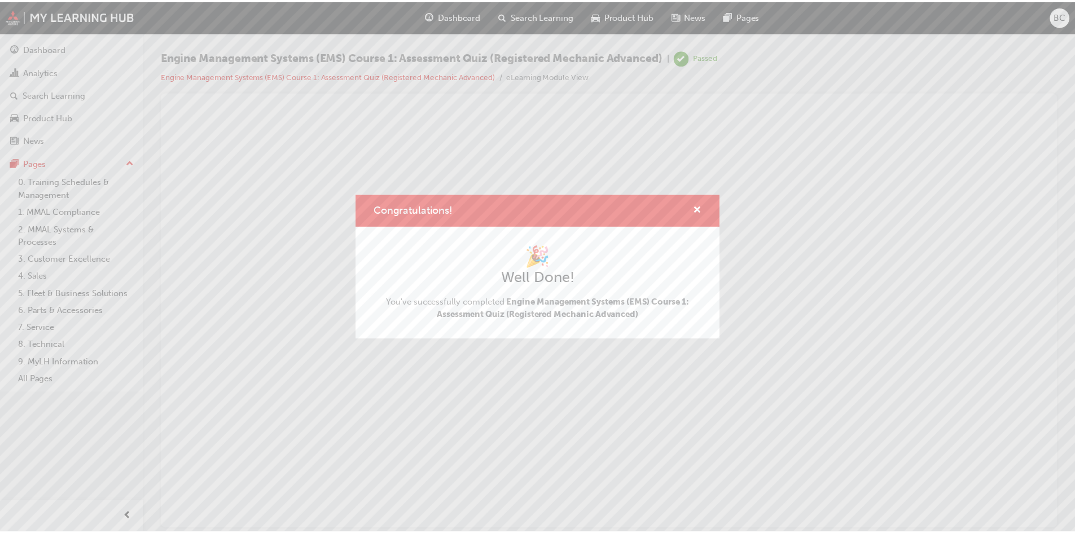
scroll to position [0, 0]
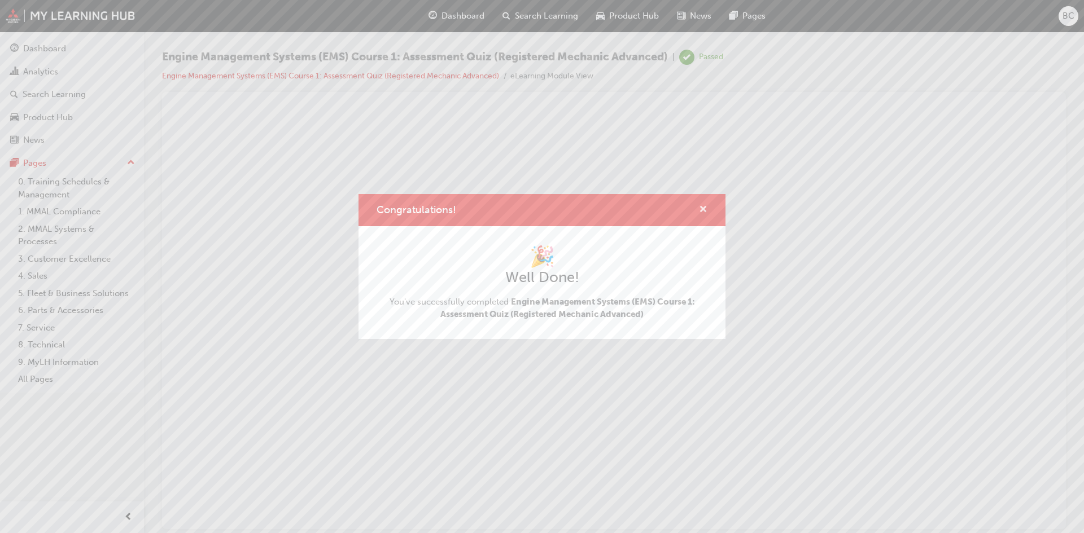
click at [700, 207] on span "cross-icon" at bounding box center [703, 210] width 8 height 10
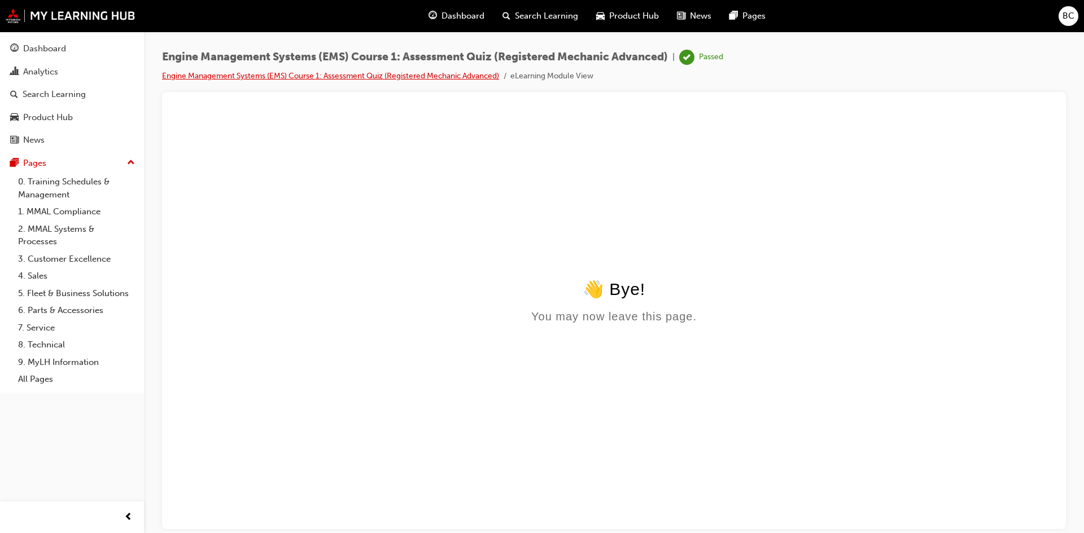
click at [331, 77] on link "Engine Management Systems (EMS) Course 1: Assessment Quiz (Registered Mechanic …" at bounding box center [330, 76] width 337 height 10
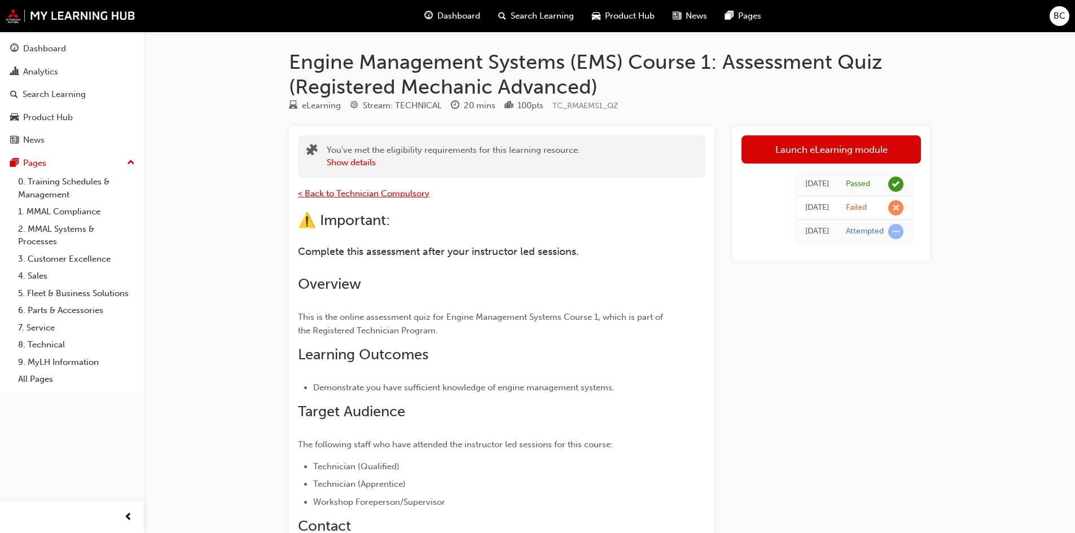
click at [345, 190] on span "< Back to Technician Compulsory" at bounding box center [364, 194] width 132 height 10
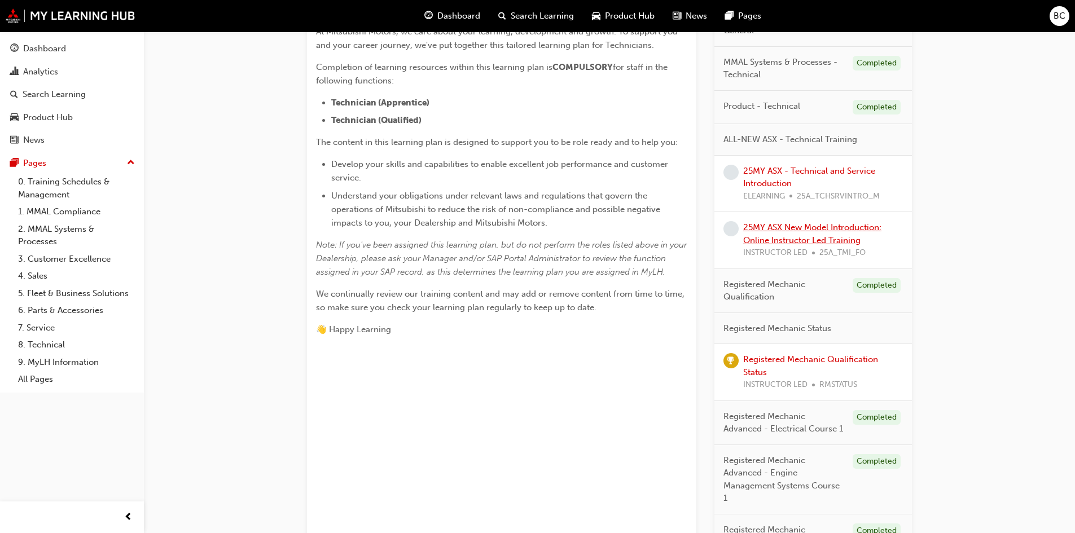
scroll to position [282, 0]
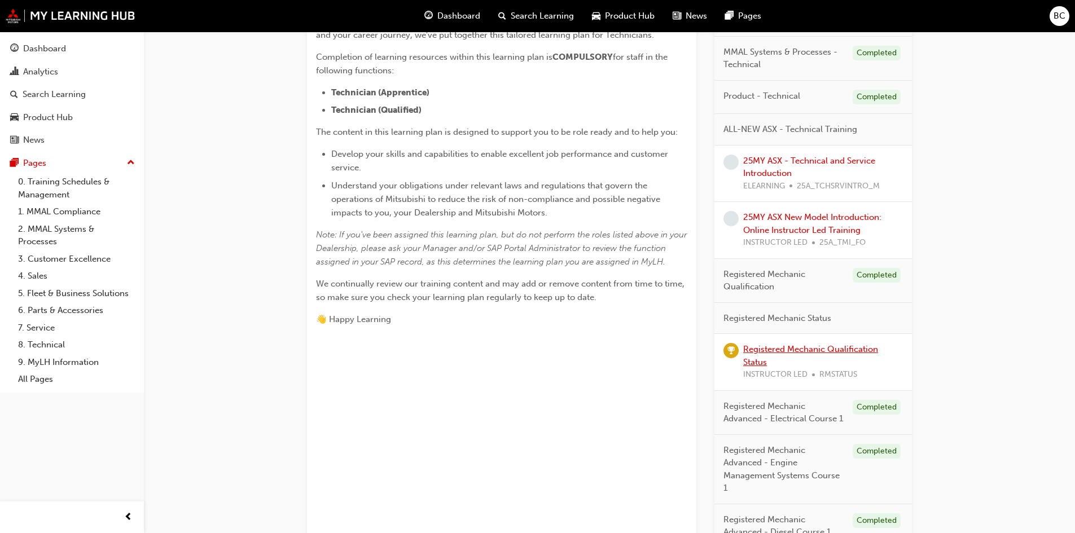
click at [774, 349] on link "Registered Mechanic Qualification Status" at bounding box center [810, 355] width 135 height 23
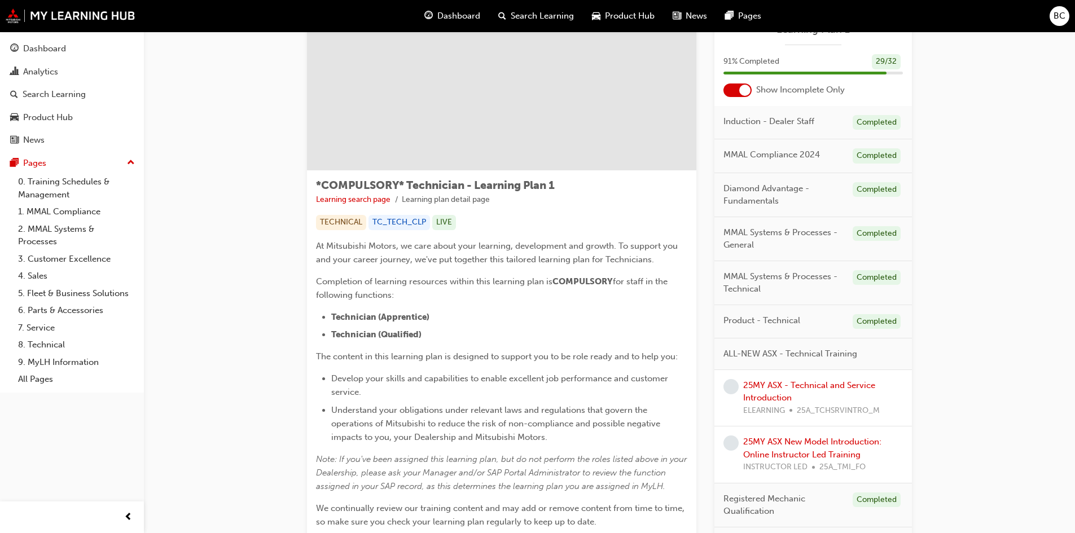
scroll to position [113, 0]
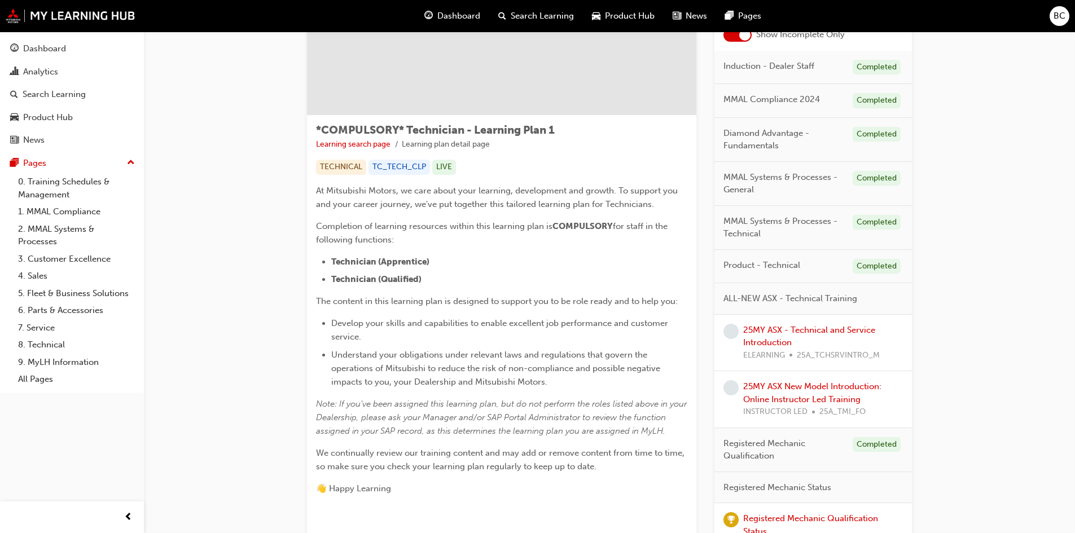
click at [807, 338] on div "25MY ASX - Technical and Service Introduction ELEARNING 25A_TCHSRVINTRO_M" at bounding box center [823, 343] width 160 height 38
click at [803, 331] on link "25MY ASX - Technical and Service Introduction" at bounding box center [809, 336] width 132 height 23
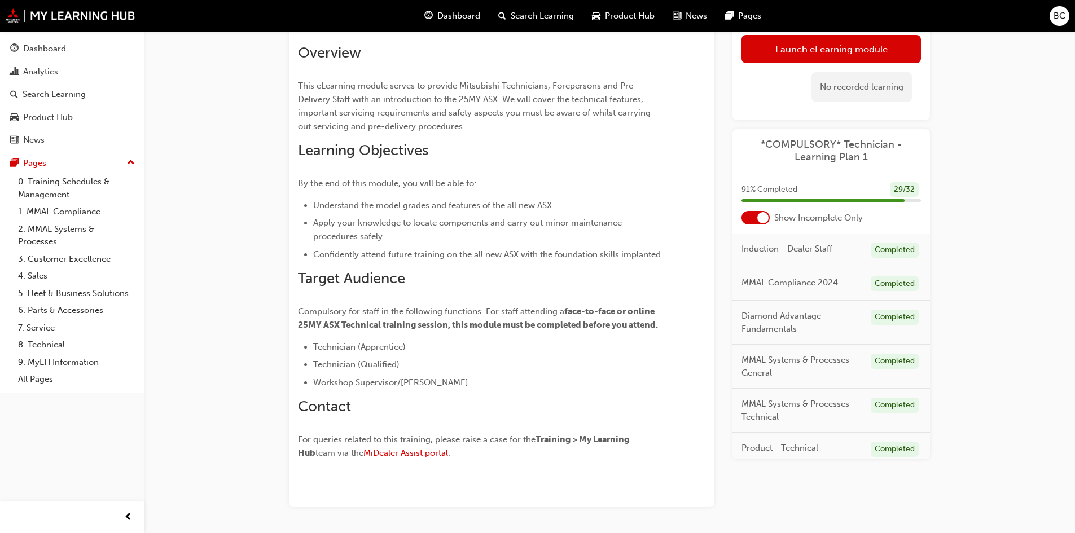
scroll to position [56, 0]
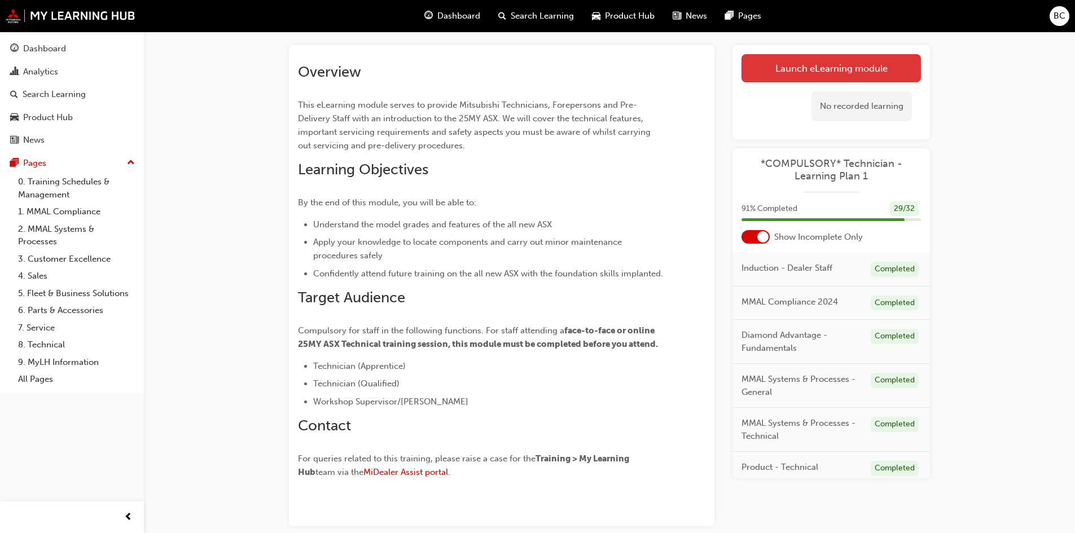
click at [795, 74] on link "Launch eLearning module" at bounding box center [831, 68] width 179 height 28
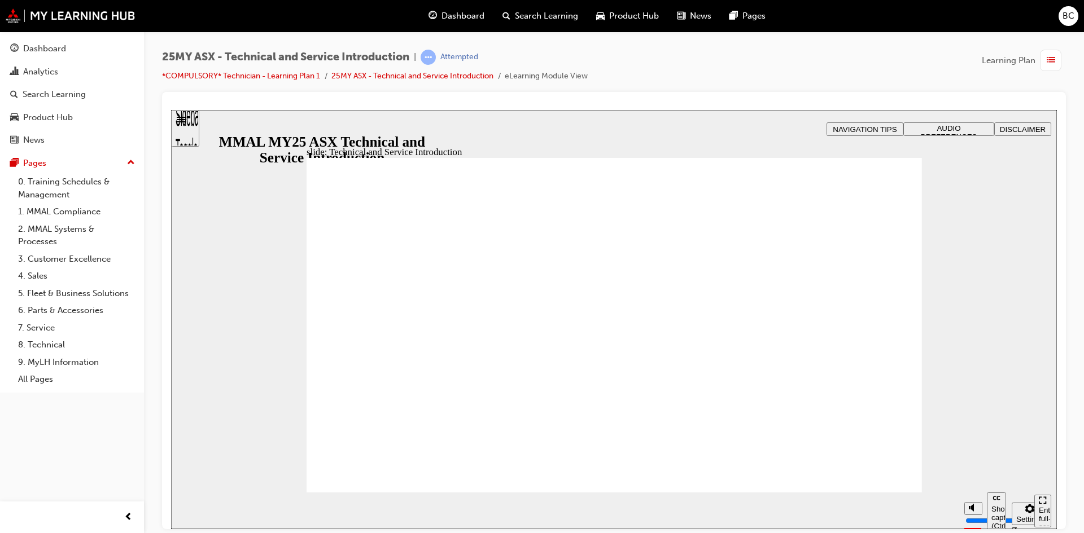
click at [936, 129] on span "AUDIO PREFERENCES" at bounding box center [949, 132] width 56 height 17
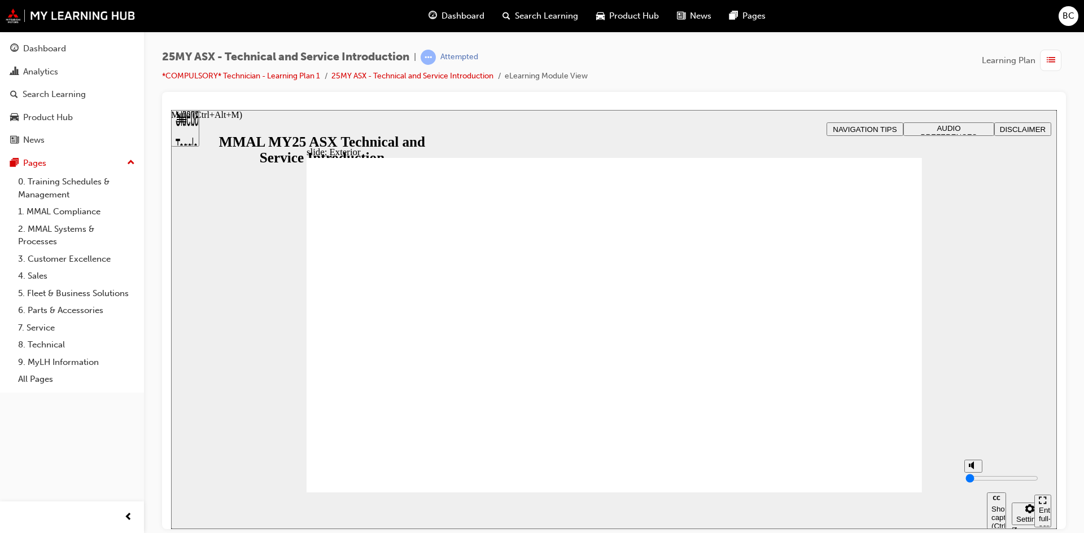
drag, startPoint x: 973, startPoint y: 466, endPoint x: 987, endPoint y: 546, distance: 80.9
type input "0"
click at [987, 483] on input "volume" at bounding box center [1001, 478] width 73 height 9
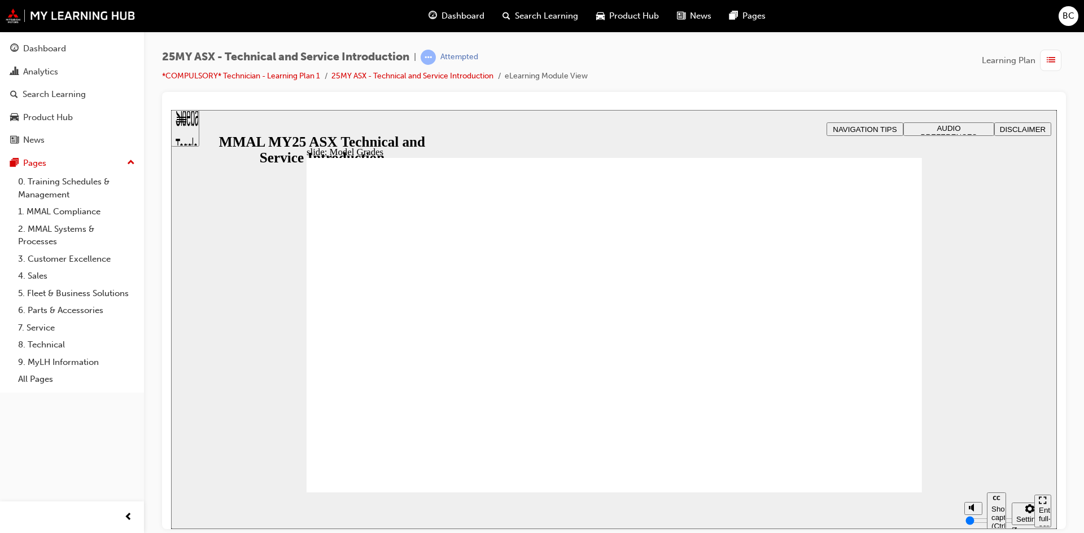
drag, startPoint x: 556, startPoint y: 178, endPoint x: 710, endPoint y: 167, distance: 153.9
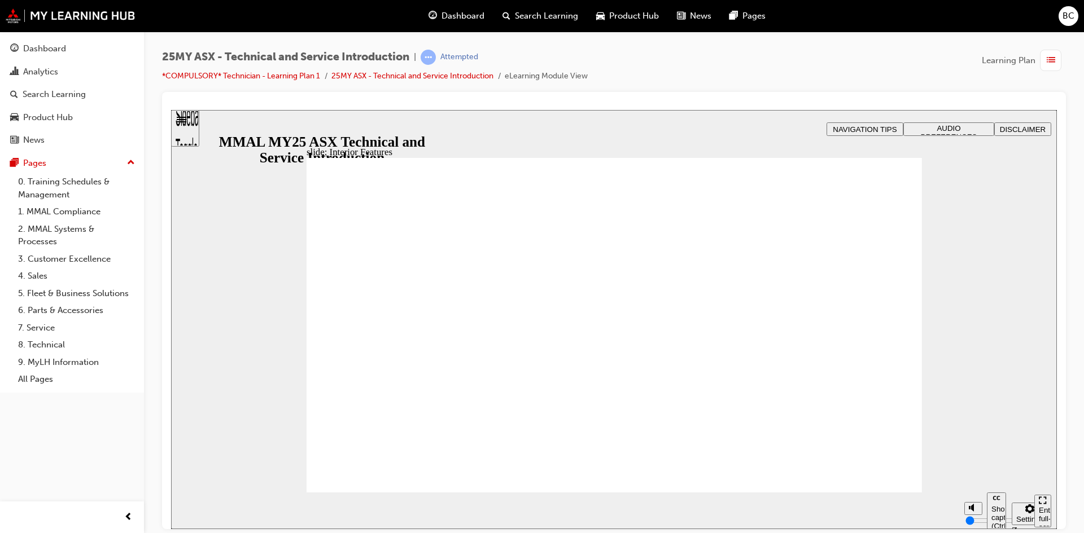
drag, startPoint x: 900, startPoint y: 169, endPoint x: 868, endPoint y: 212, distance: 53.2
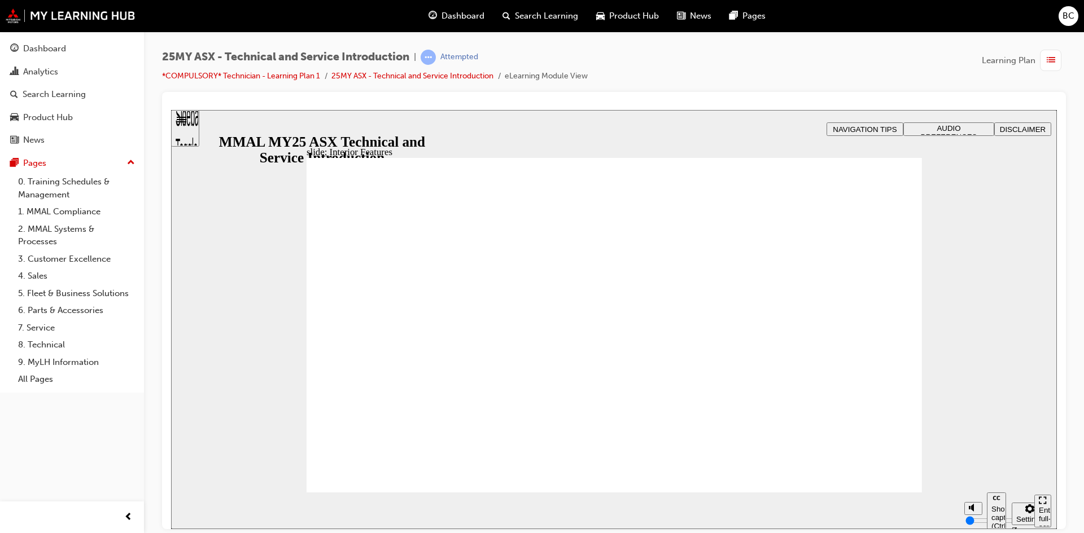
type input "17"
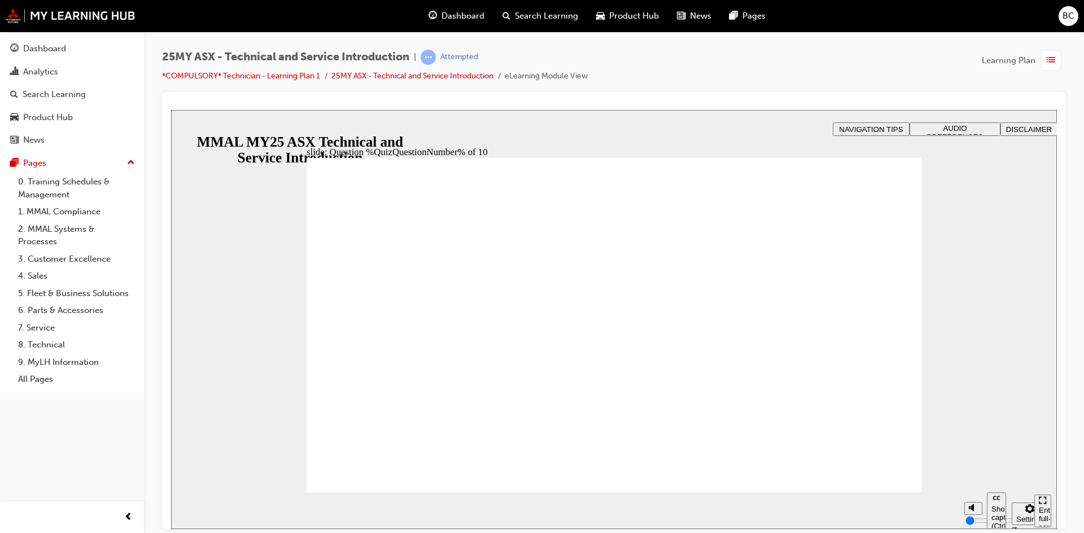
radio input "true"
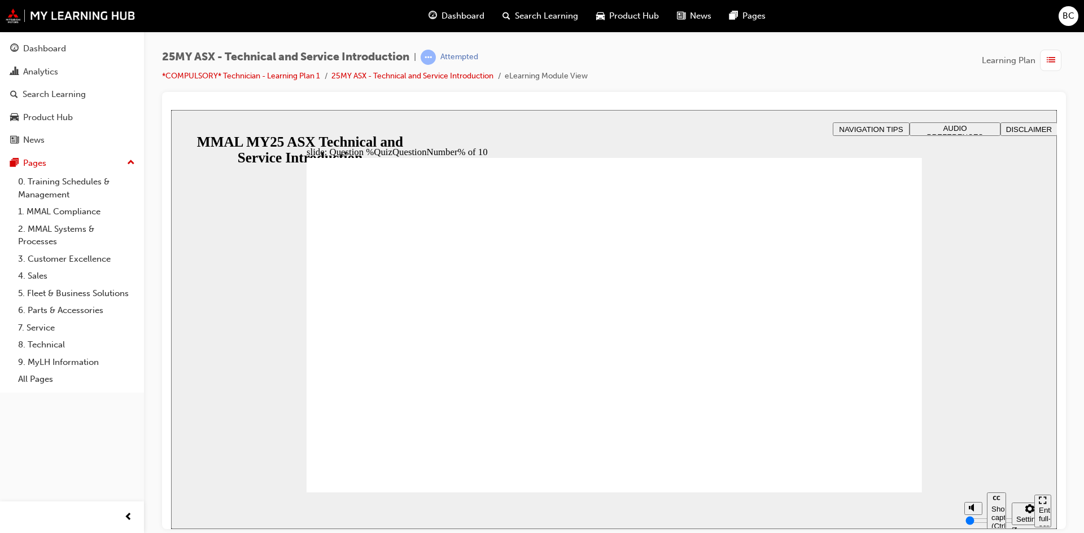
radio input "true"
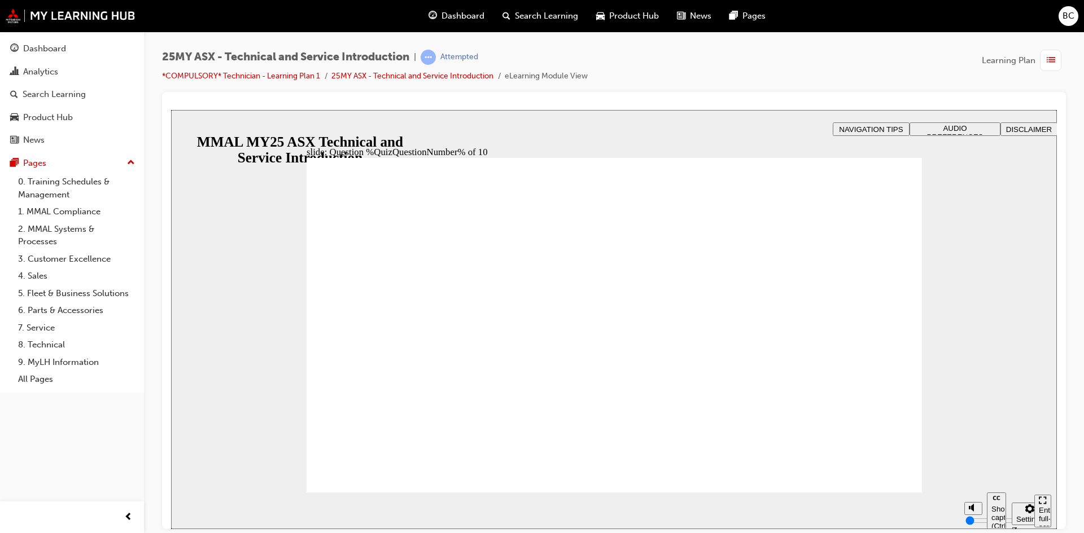
radio input "true"
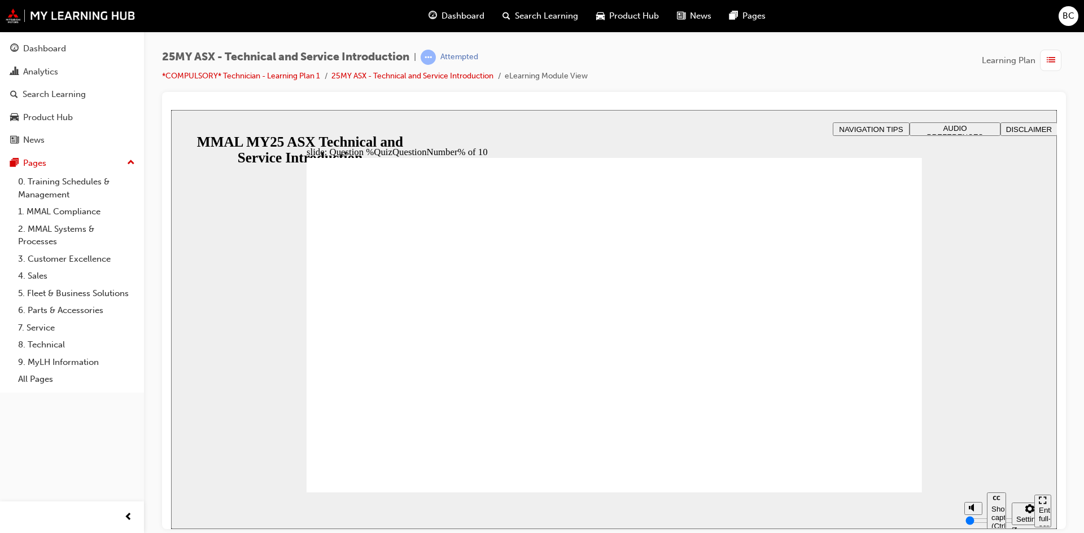
radio input "true"
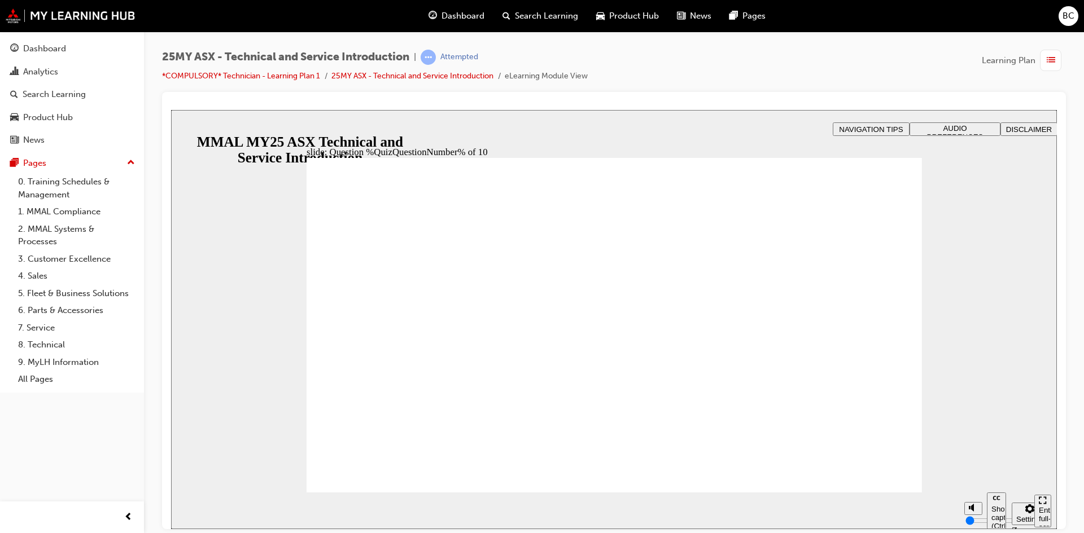
radio input "true"
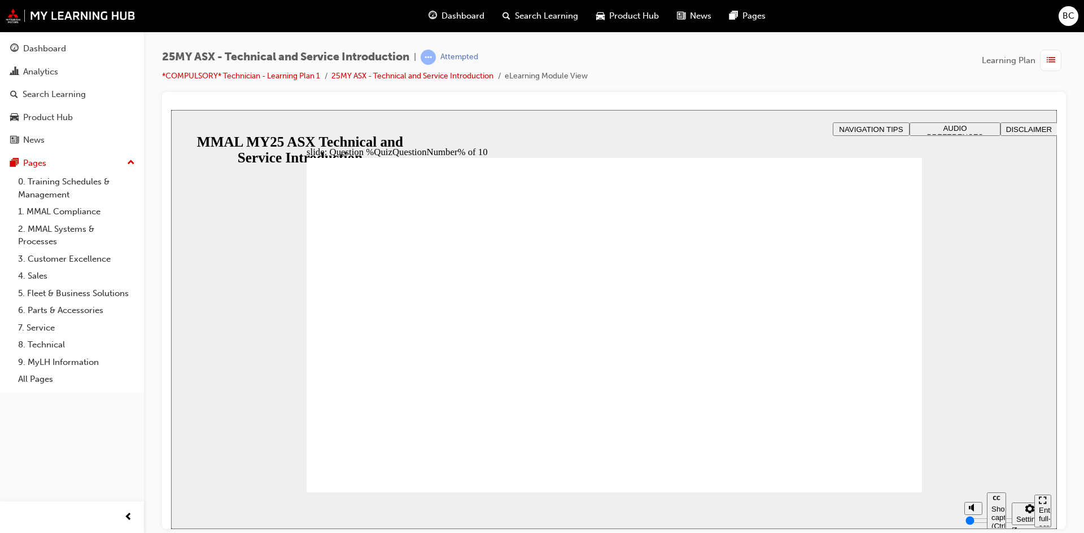
radio input "true"
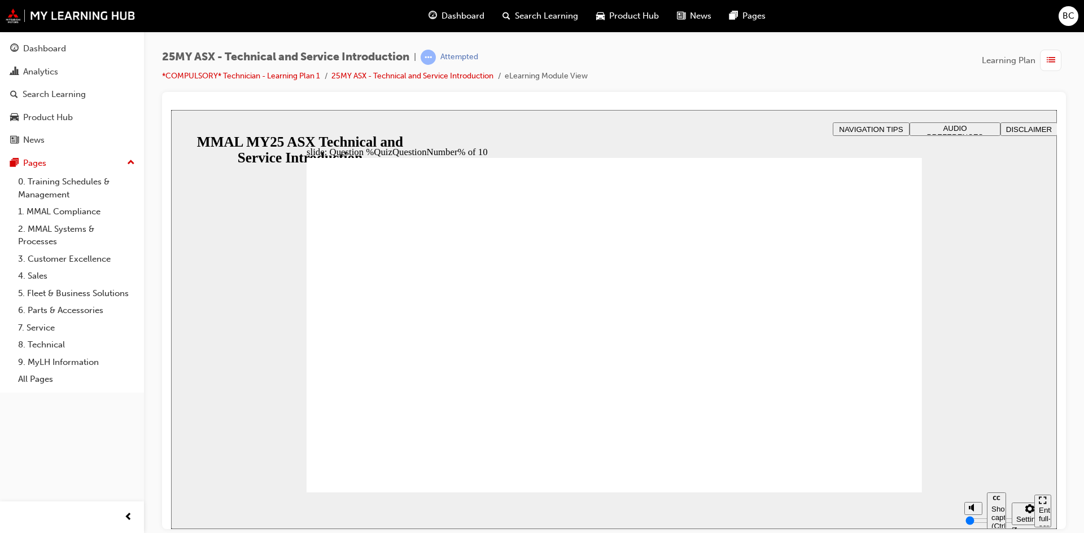
radio input "true"
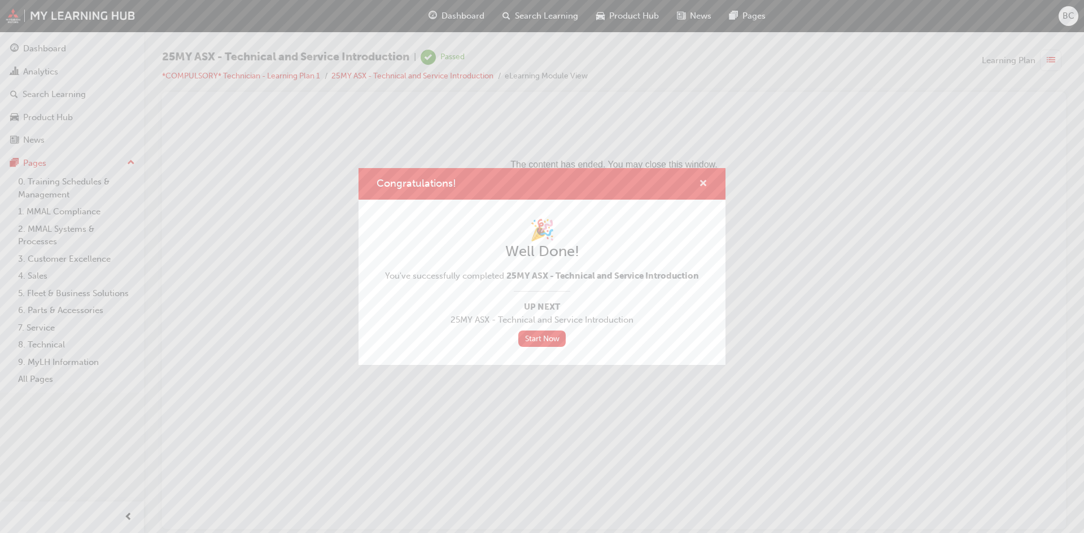
click at [704, 190] on button "Congratulations!" at bounding box center [703, 184] width 8 height 14
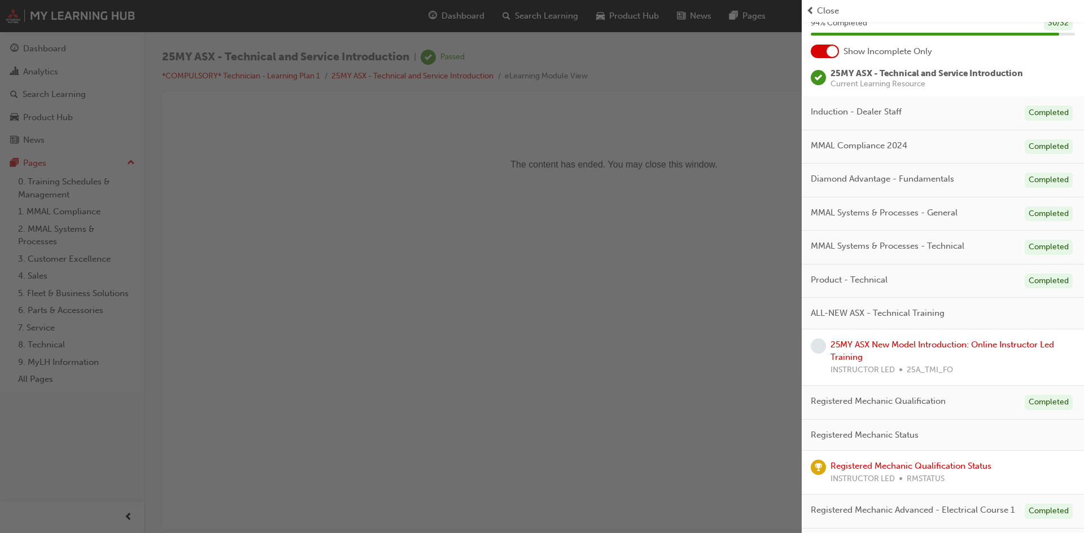
scroll to position [113, 0]
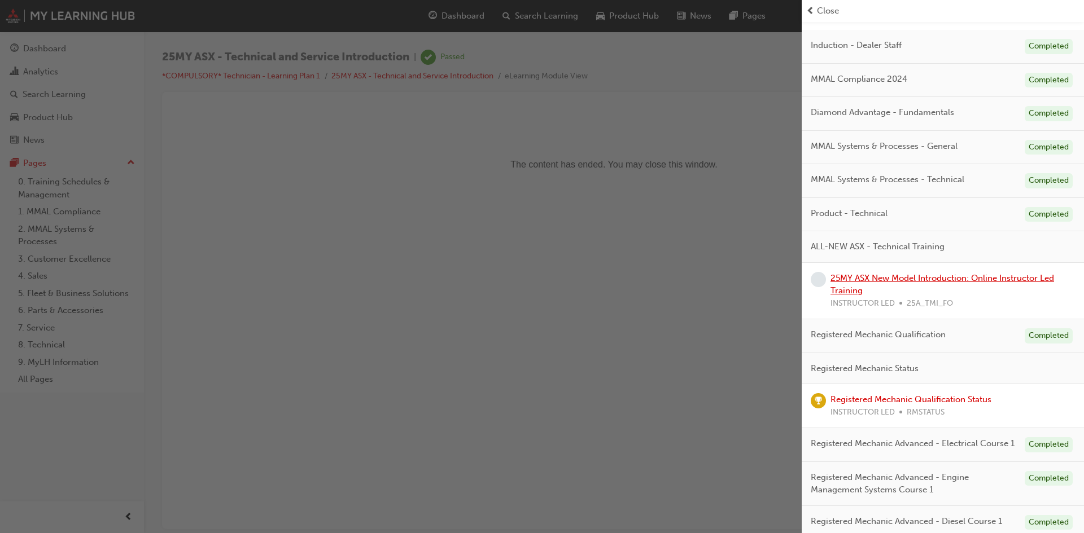
click at [953, 279] on link "25MY ASX New Model Introduction: Online Instructor Led Training" at bounding box center [942, 284] width 224 height 23
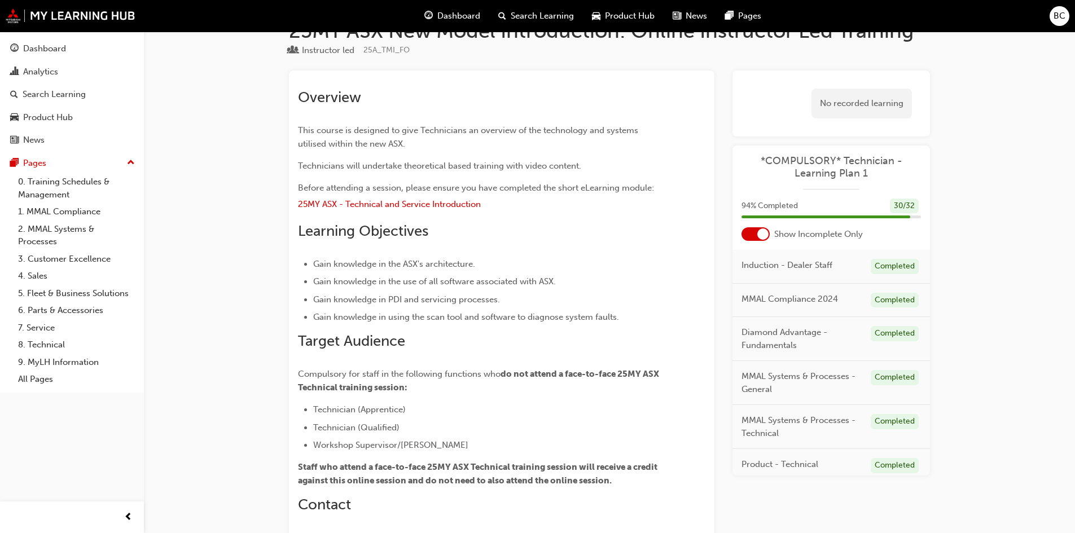
scroll to position [56, 0]
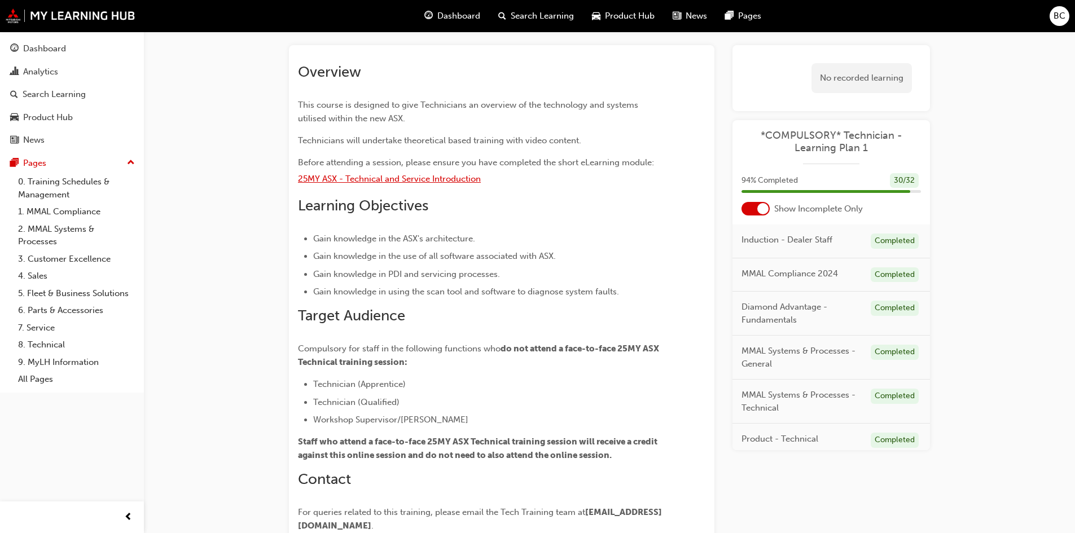
click at [434, 179] on span "25MY ASX - Technical and Service Introduction" at bounding box center [389, 179] width 183 height 10
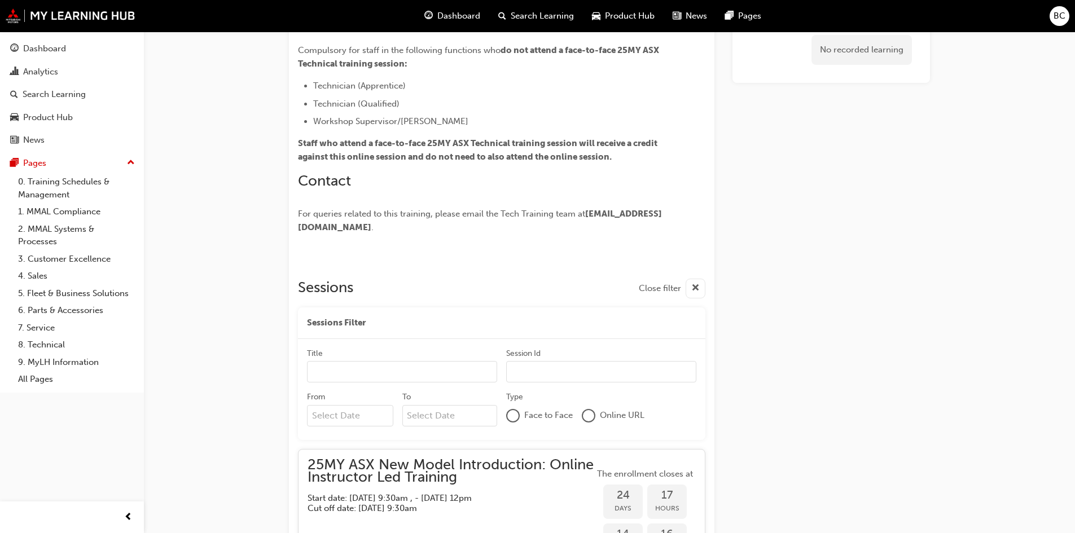
scroll to position [361, 0]
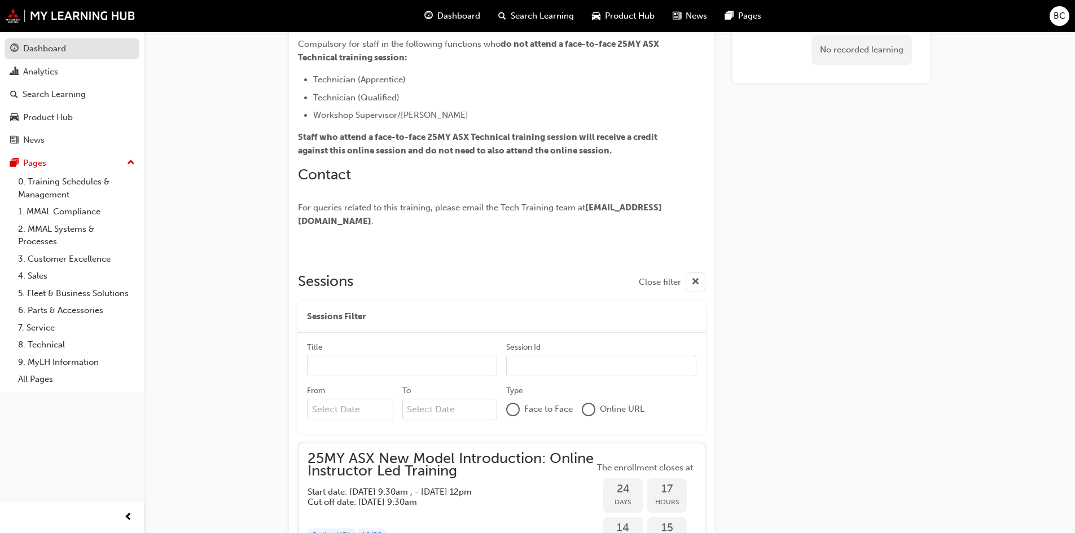
click at [55, 47] on div "Dashboard" at bounding box center [44, 48] width 43 height 13
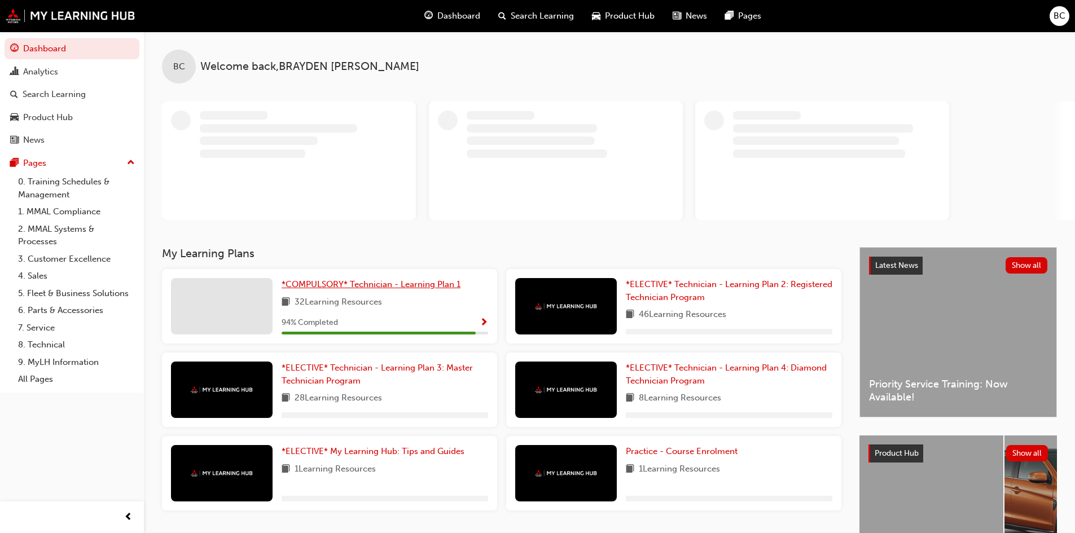
click at [404, 284] on span "*COMPULSORY* Technician - Learning Plan 1" at bounding box center [371, 284] width 179 height 10
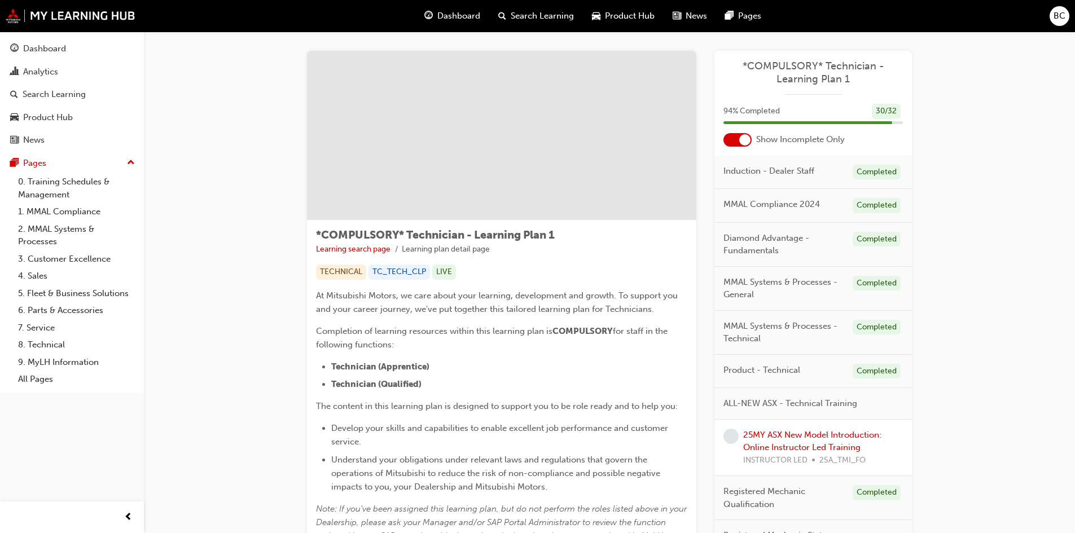
scroll to position [169, 0]
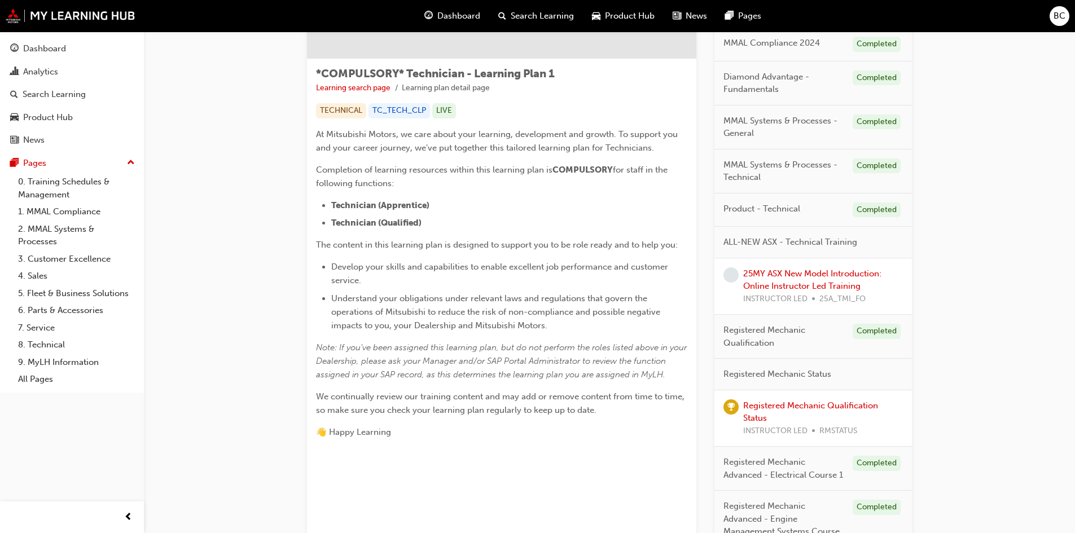
click at [831, 281] on div "25MY ASX New Model Introduction: Online Instructor Led Training INSTRUCTOR LED …" at bounding box center [823, 287] width 160 height 38
click at [833, 275] on link "25MY ASX New Model Introduction: Online Instructor Led Training" at bounding box center [812, 280] width 138 height 23
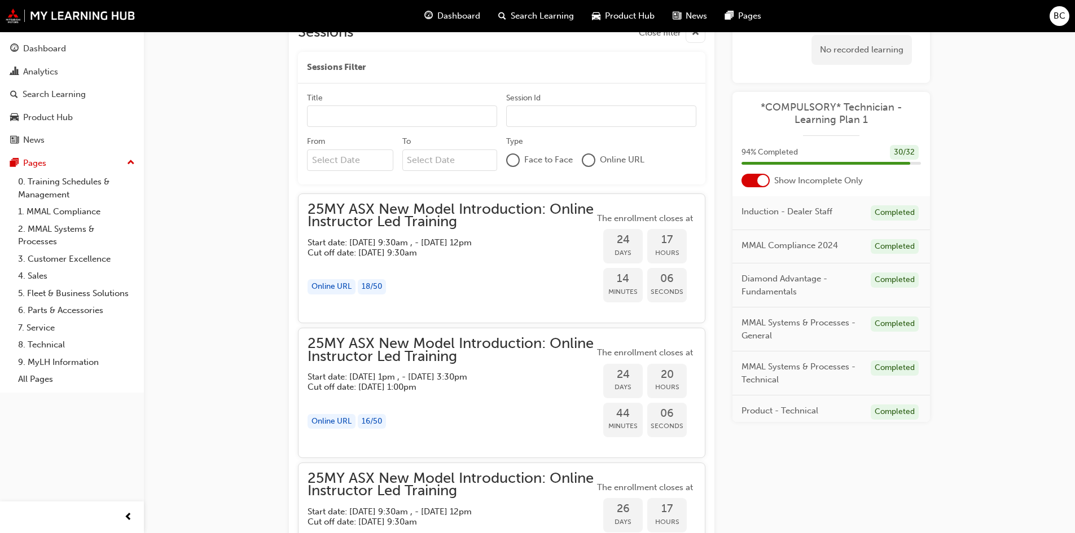
scroll to position [579, 0]
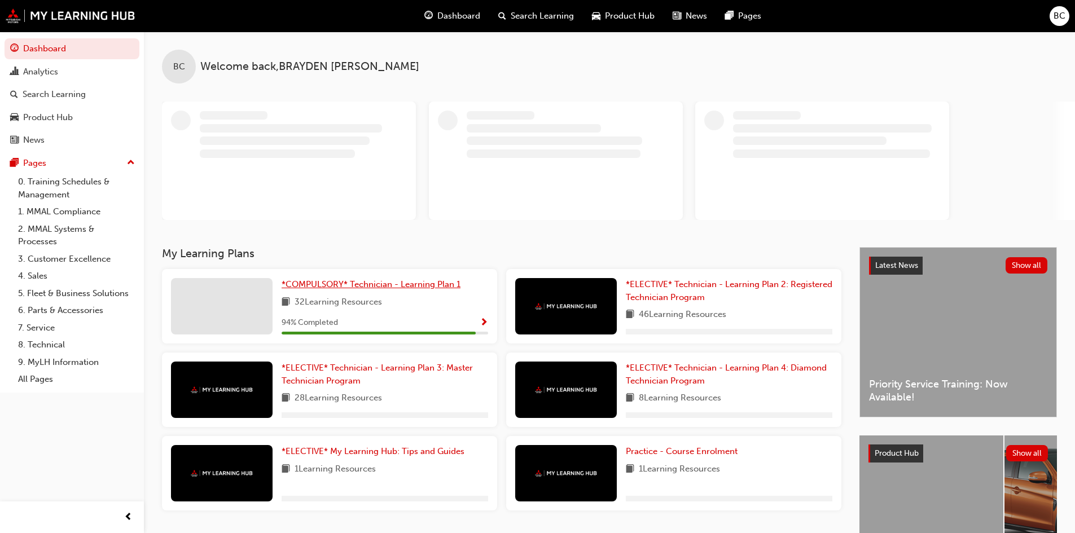
click at [418, 284] on span "*COMPULSORY* Technician - Learning Plan 1" at bounding box center [371, 284] width 179 height 10
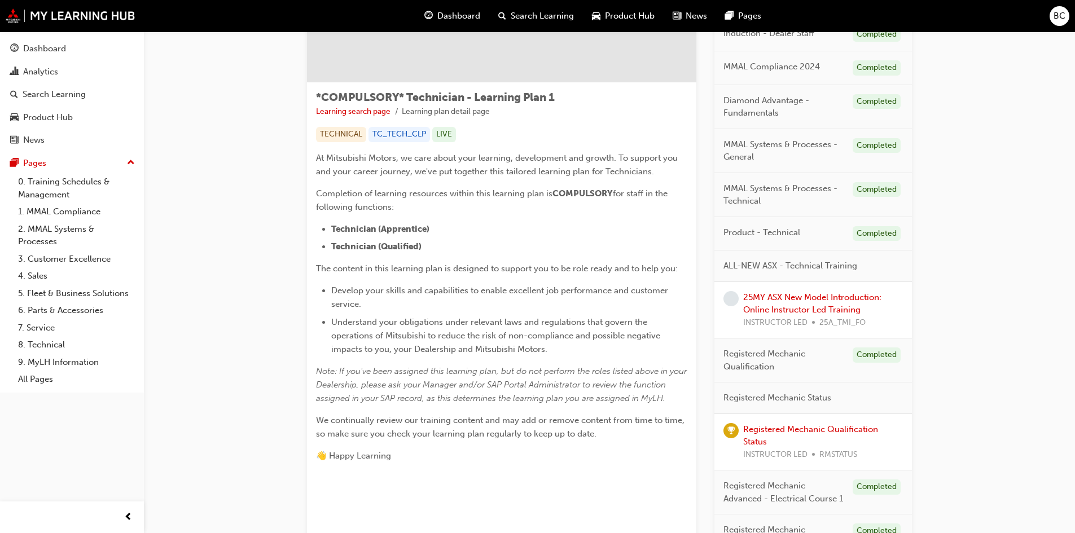
scroll to position [226, 0]
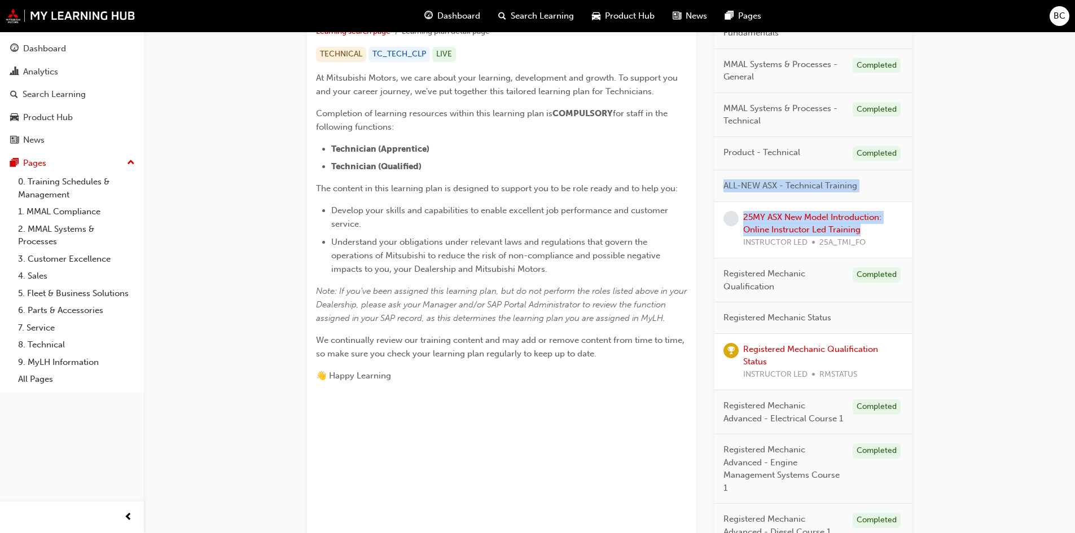
drag, startPoint x: 874, startPoint y: 233, endPoint x: 722, endPoint y: 198, distance: 156.4
click at [722, 198] on div "ALL-NEW ASX - Technical Training 25MY ASX New Model Introduction: Online Instru…" at bounding box center [814, 214] width 198 height 88
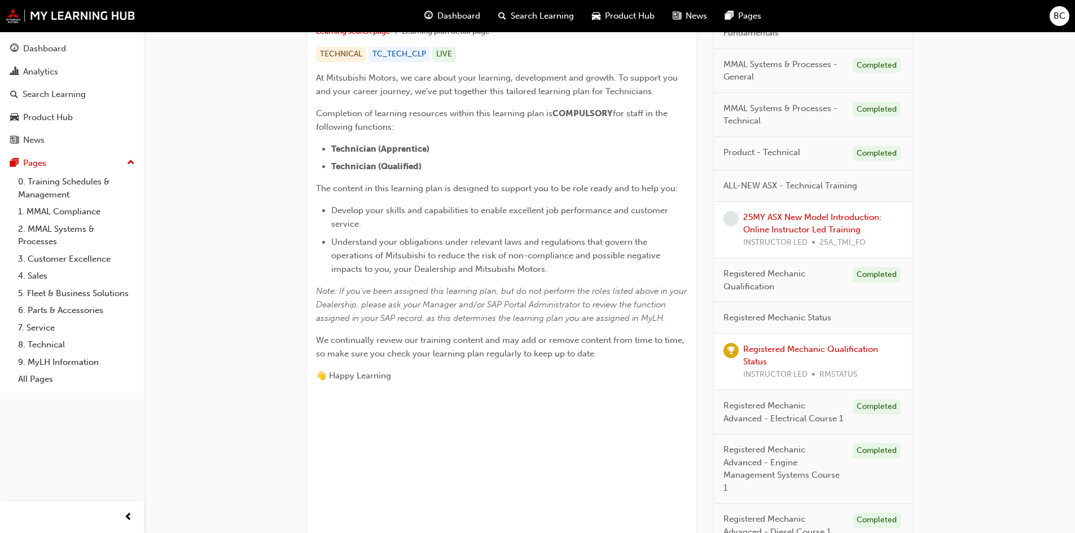
click at [960, 239] on div "*COMPULSORY* Technician - Learning Plan 1 Learning search page Learning plan de…" at bounding box center [609, 226] width 931 height 840
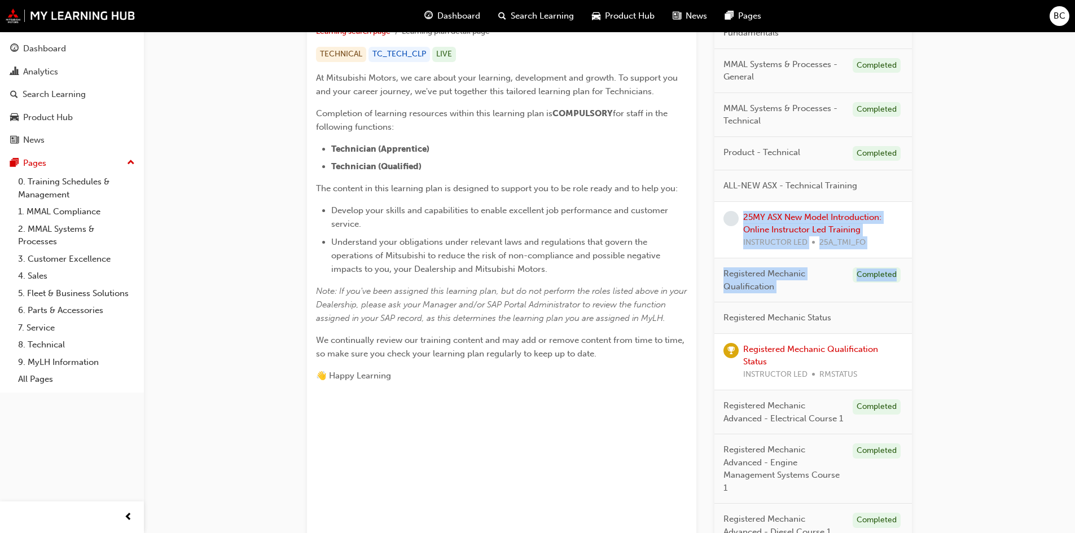
drag, startPoint x: 726, startPoint y: 209, endPoint x: 925, endPoint y: 259, distance: 204.8
click at [925, 259] on div "*COMPULSORY* Technician - Learning Plan 1 Learning search page Learning plan de…" at bounding box center [609, 230] width 641 height 795
click at [981, 249] on div "*COMPULSORY* Technician - Learning Plan 1 Learning search page Learning plan de…" at bounding box center [609, 226] width 931 height 840
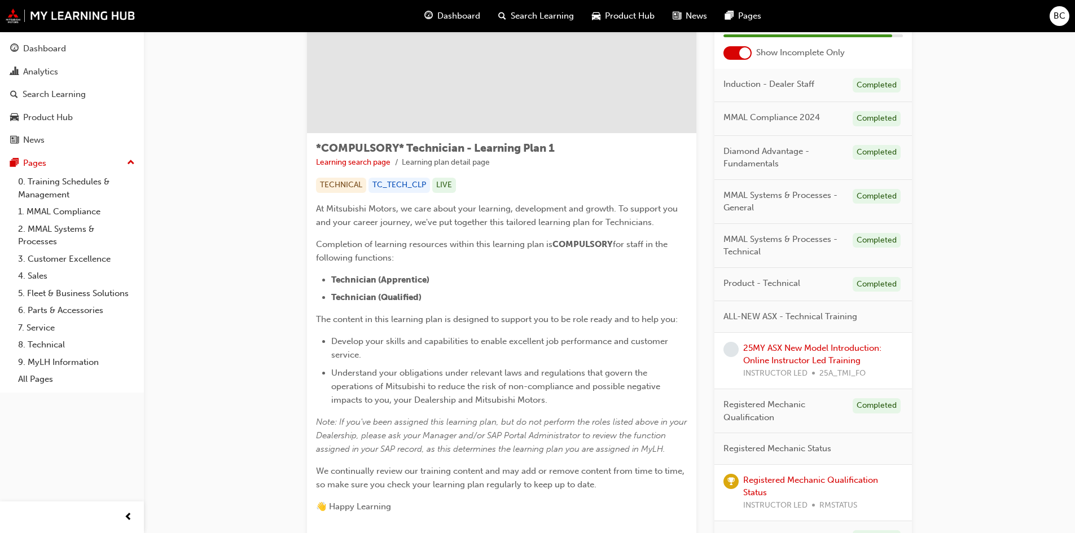
scroll to position [0, 0]
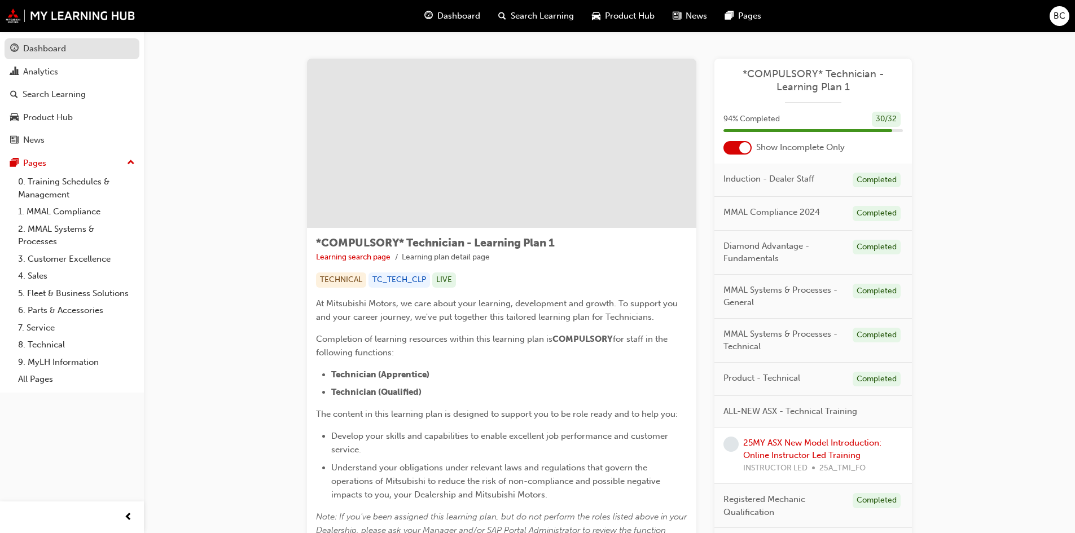
click at [58, 43] on div "Dashboard" at bounding box center [44, 48] width 43 height 13
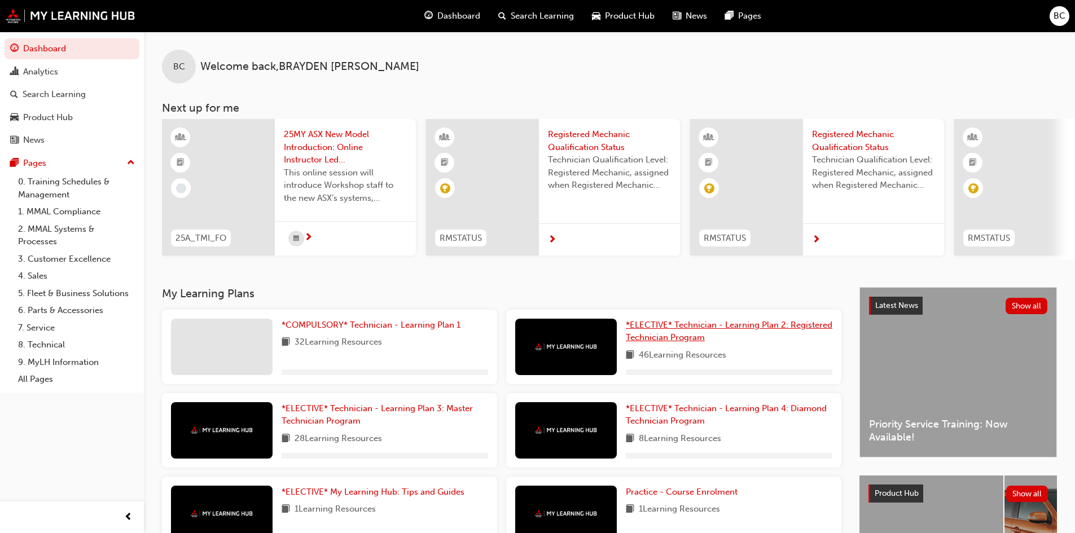
click at [656, 329] on span "*ELECTIVE* Technician - Learning Plan 2: Registered Technician Program" at bounding box center [729, 331] width 207 height 23
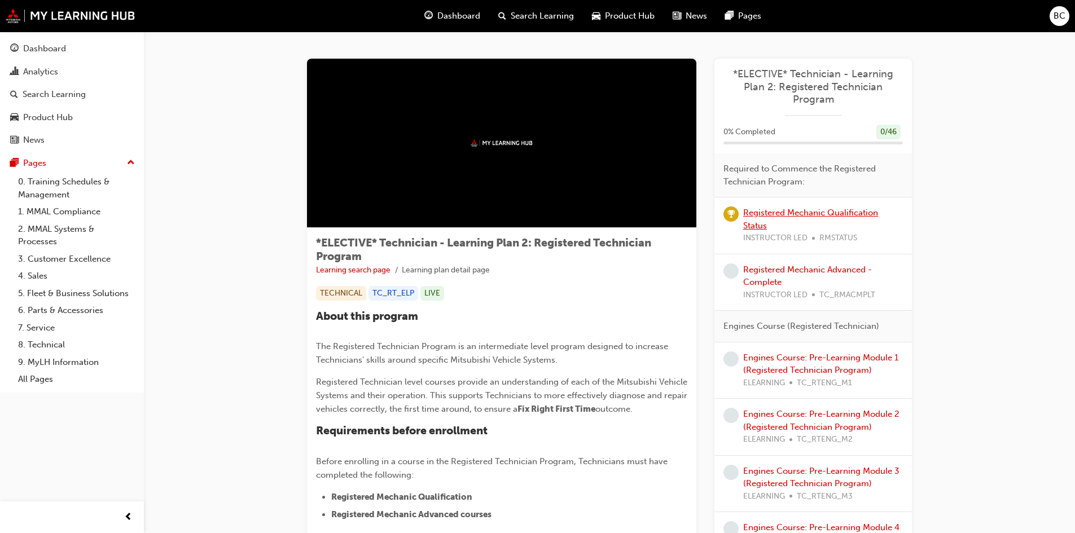
click at [810, 213] on link "Registered Mechanic Qualification Status" at bounding box center [810, 219] width 135 height 23
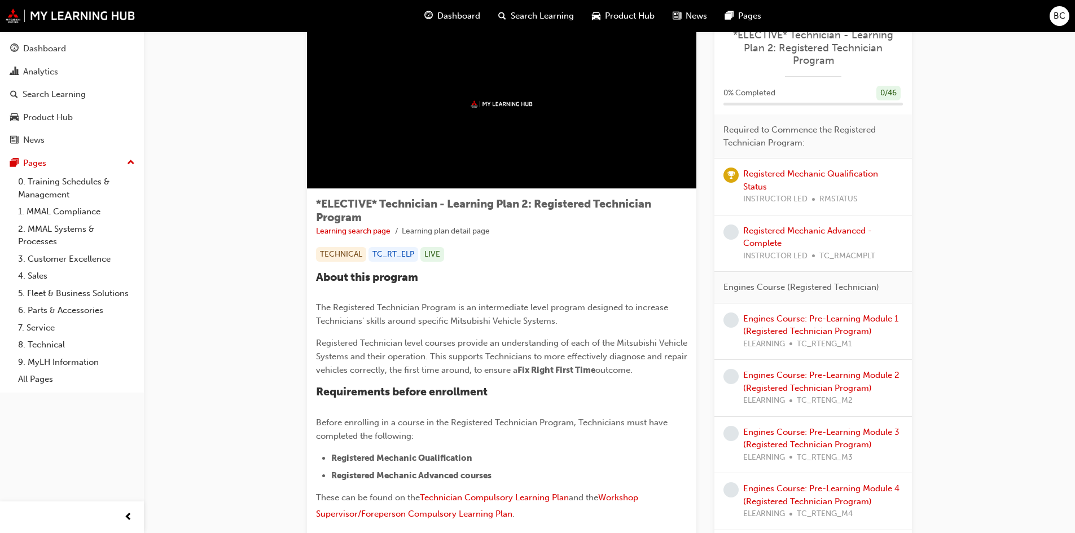
scroll to position [56, 0]
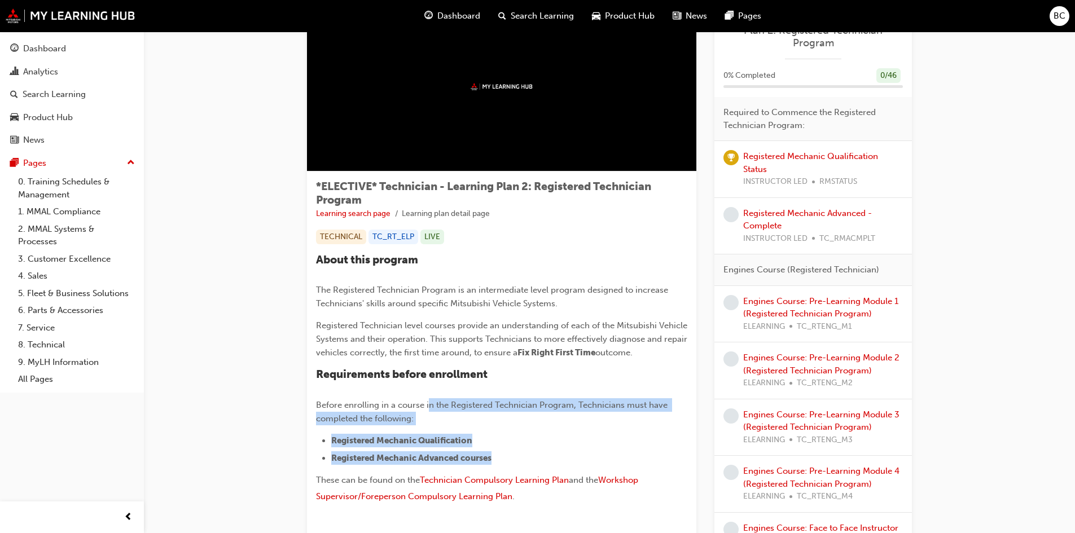
drag, startPoint x: 502, startPoint y: 401, endPoint x: 498, endPoint y: 456, distance: 54.4
click at [498, 456] on div "About this program The Registered Technician Program is an intermediate level p…" at bounding box center [501, 379] width 371 height 253
click at [538, 444] on li "Registered Mechanic Qualification" at bounding box center [509, 441] width 356 height 14
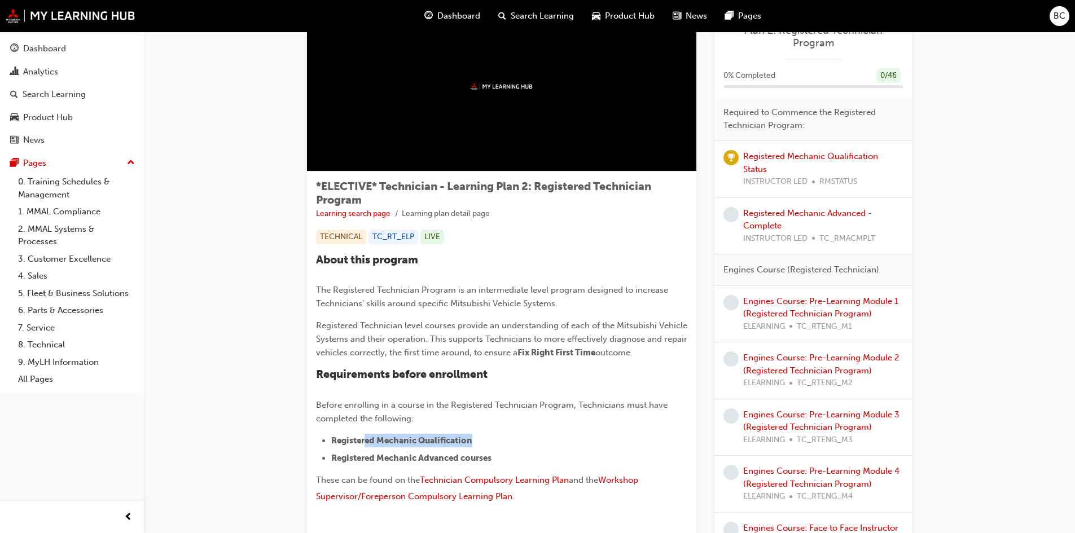
drag, startPoint x: 484, startPoint y: 443, endPoint x: 351, endPoint y: 443, distance: 133.2
click at [357, 443] on li "Registered Mechanic Qualification" at bounding box center [509, 441] width 356 height 14
click at [575, 439] on li "Registered Mechanic Qualification" at bounding box center [509, 441] width 356 height 14
click at [768, 222] on link "Registered Mechanic Advanced - Complete" at bounding box center [807, 219] width 129 height 23
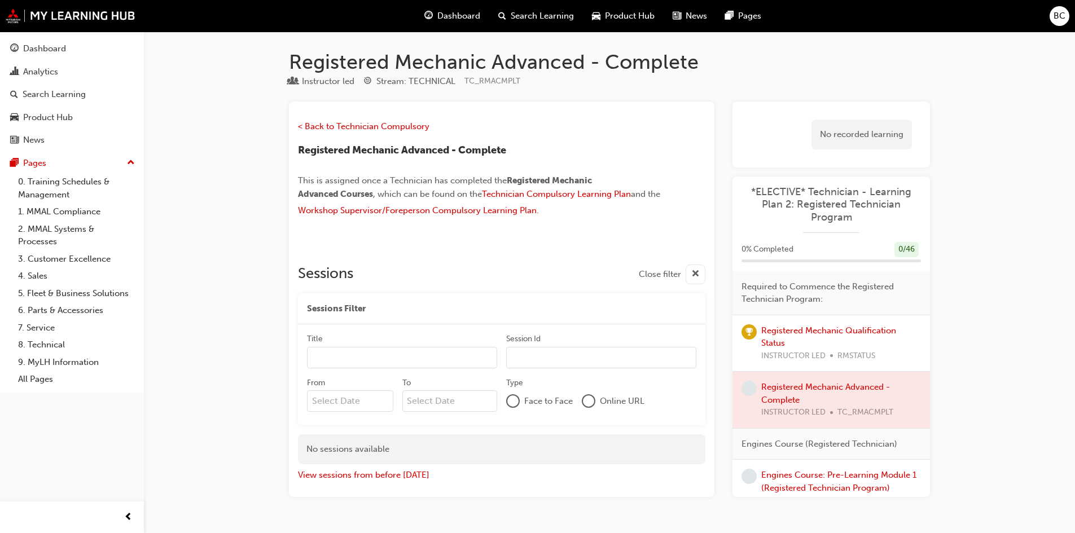
scroll to position [56, 0]
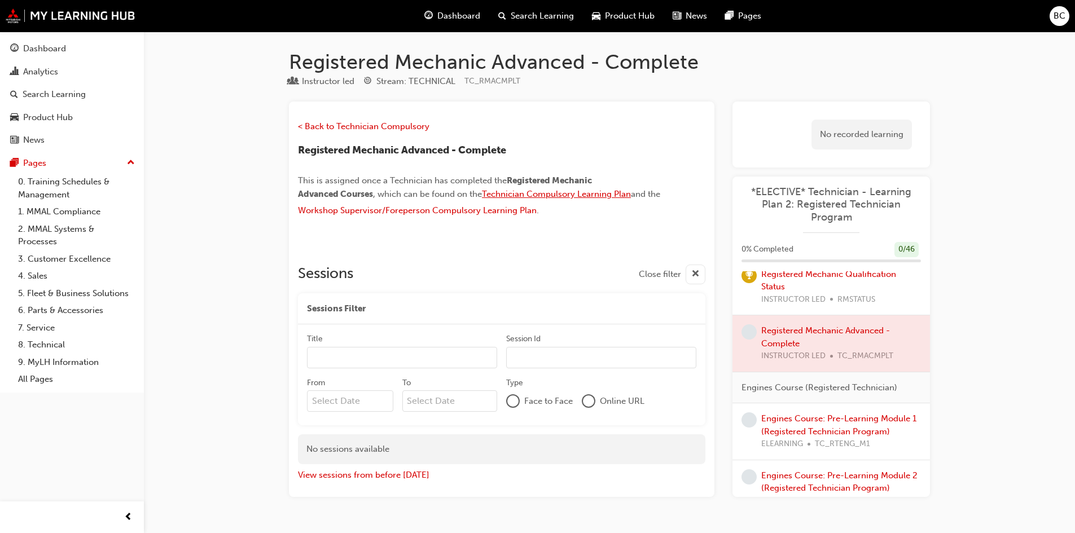
click at [519, 193] on span "Technician Compulsory Learning Plan" at bounding box center [556, 194] width 149 height 10
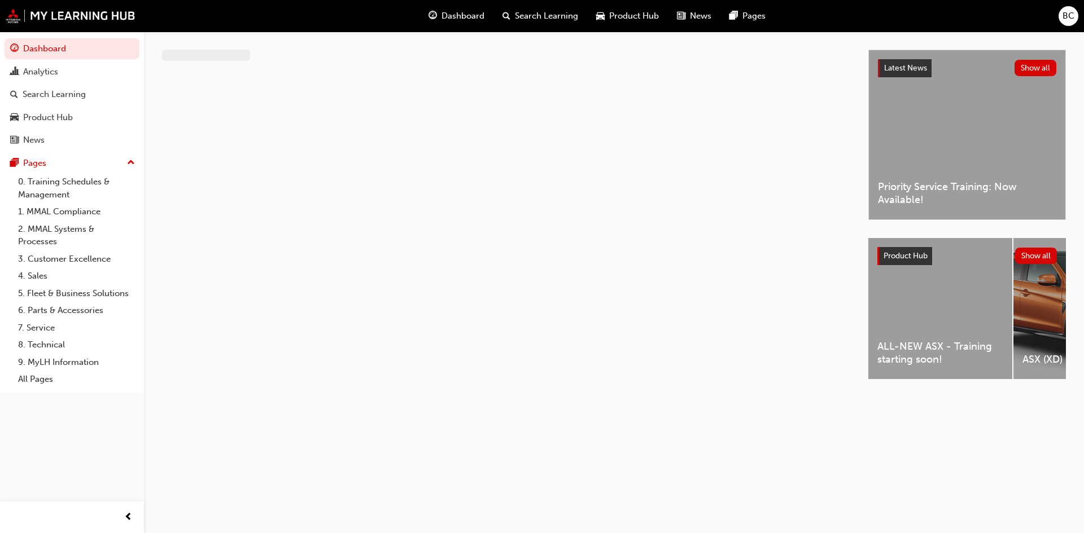
click at [1063, 14] on span "BC" at bounding box center [1068, 16] width 12 height 13
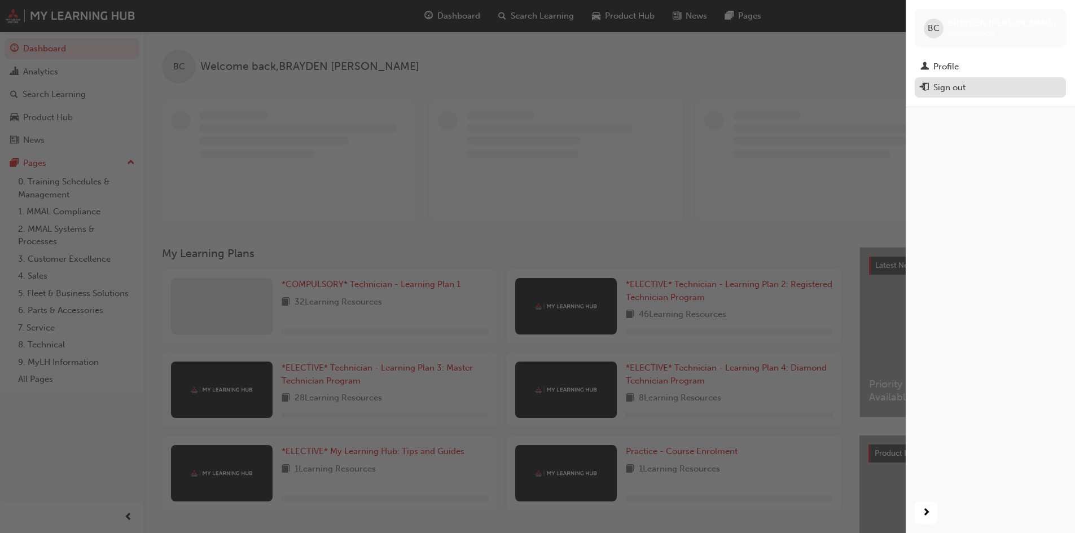
click at [959, 86] on div "Sign out" at bounding box center [950, 87] width 32 height 13
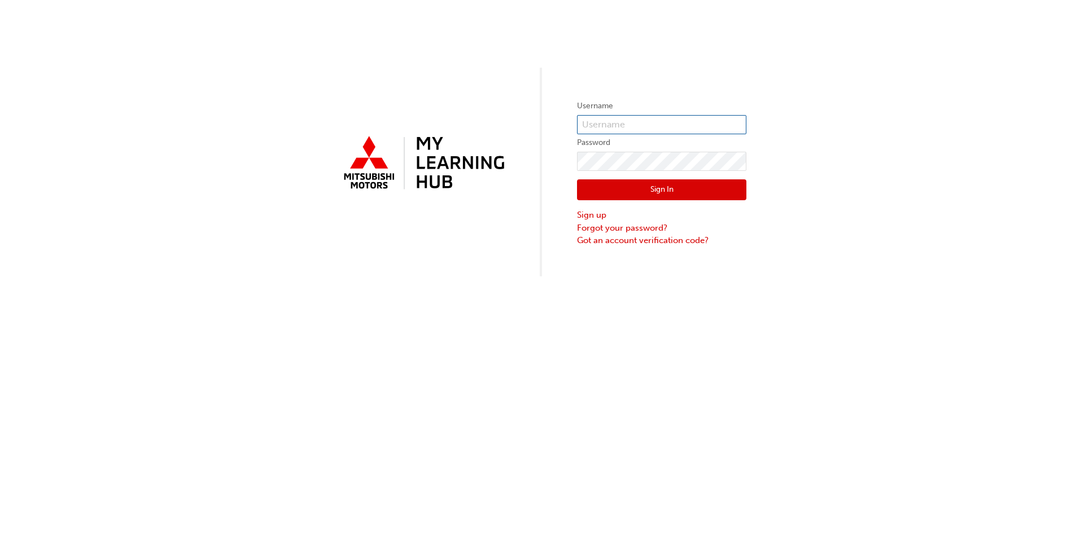
click at [608, 127] on input "text" at bounding box center [661, 124] width 169 height 19
type input "0005769606"
drag, startPoint x: 641, startPoint y: 126, endPoint x: 551, endPoint y: 142, distance: 91.8
click at [551, 142] on div "Username 0005769606 Password Sign In Sign up Forgot your password? Got an accou…" at bounding box center [542, 138] width 1084 height 277
